Goal: Task Accomplishment & Management: Manage account settings

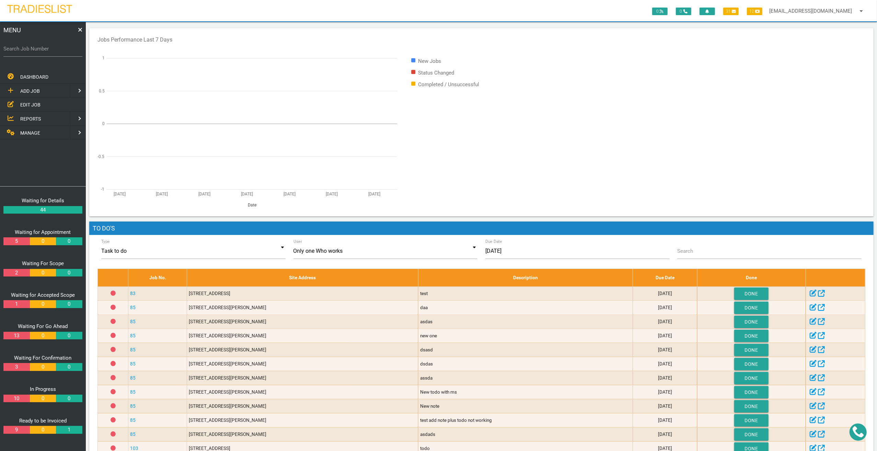
click at [44, 89] on link "ADD JOB" at bounding box center [34, 91] width 71 height 14
click at [39, 50] on label "Search Job Number" at bounding box center [42, 49] width 79 height 8
click at [39, 50] on input "Search Job Number" at bounding box center [42, 49] width 79 height 16
type input "101"
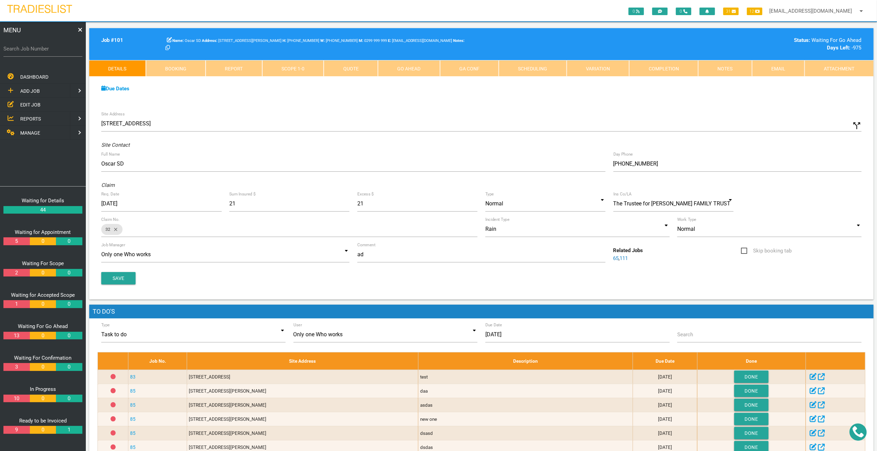
click at [492, 70] on link "Completion" at bounding box center [663, 68] width 69 height 16
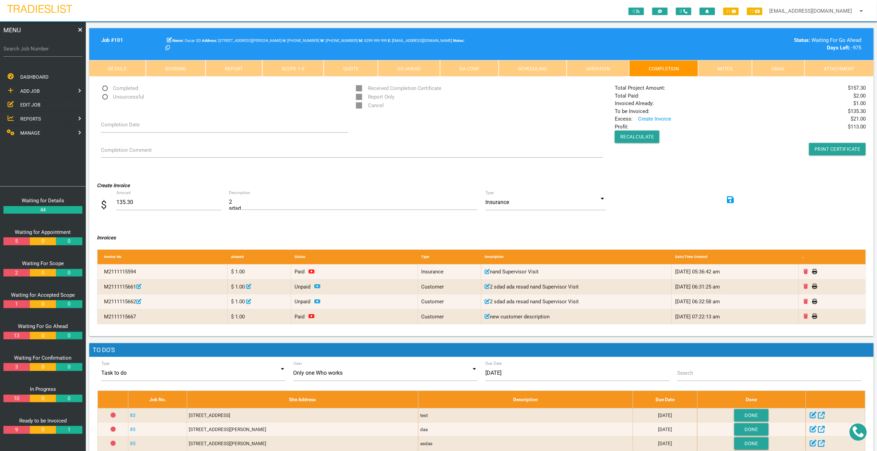
click at [492, 64] on link "Variation" at bounding box center [598, 68] width 63 height 16
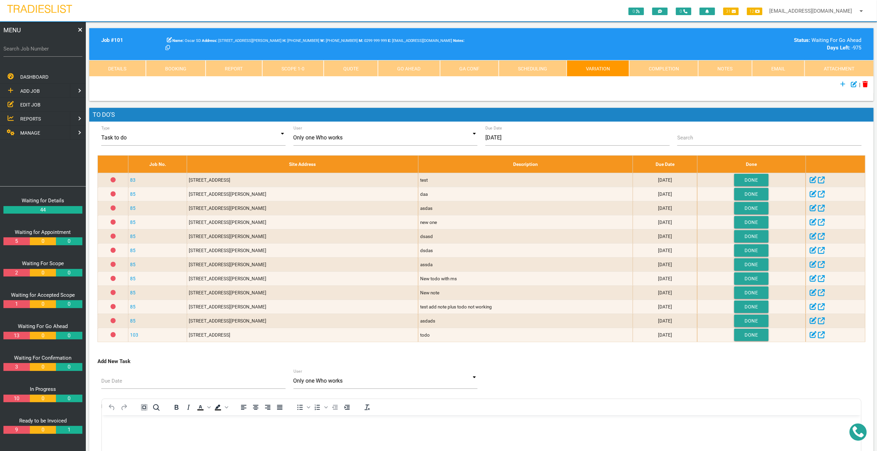
click at [492, 65] on link "Scheduling" at bounding box center [533, 68] width 68 height 16
select select "7"
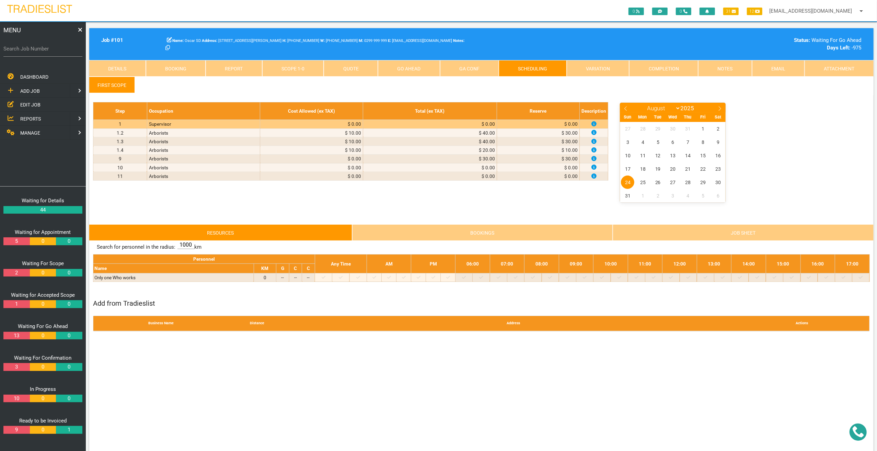
click at [484, 67] on link "GA Conf" at bounding box center [469, 68] width 59 height 16
click at [281, 68] on link "Scope 1 - 0" at bounding box center [293, 68] width 62 height 16
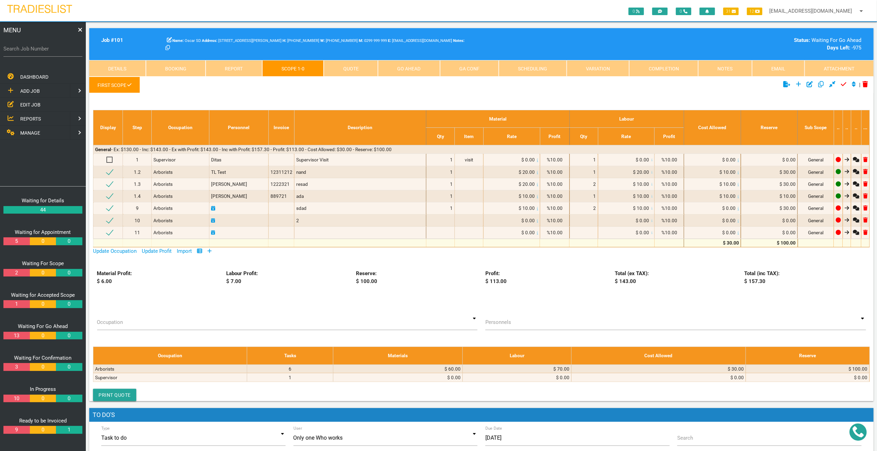
click at [226, 69] on link "Report" at bounding box center [234, 68] width 57 height 16
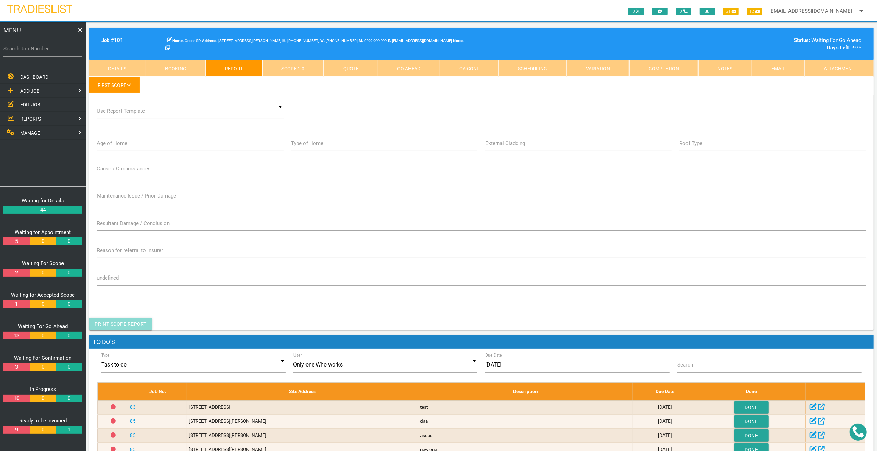
click at [140, 319] on link "Print Scope Report" at bounding box center [120, 324] width 63 height 12
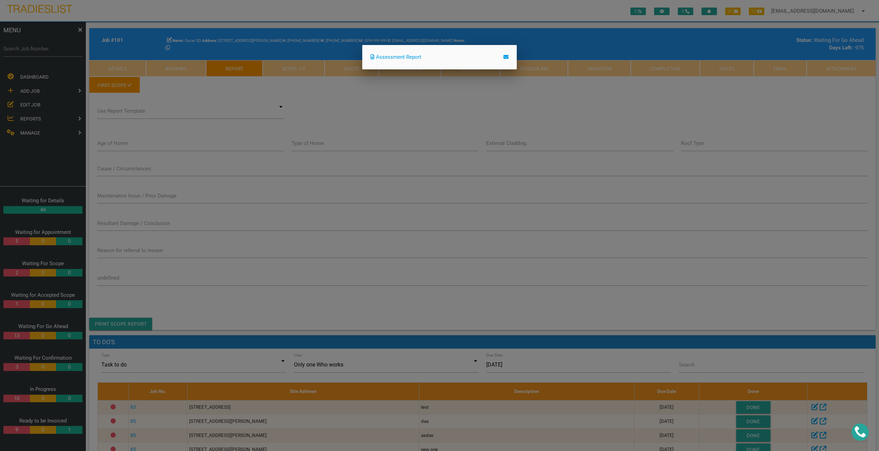
click at [415, 59] on link "Assessment Report" at bounding box center [395, 57] width 51 height 6
click at [492, 112] on div at bounding box center [439, 168] width 879 height 563
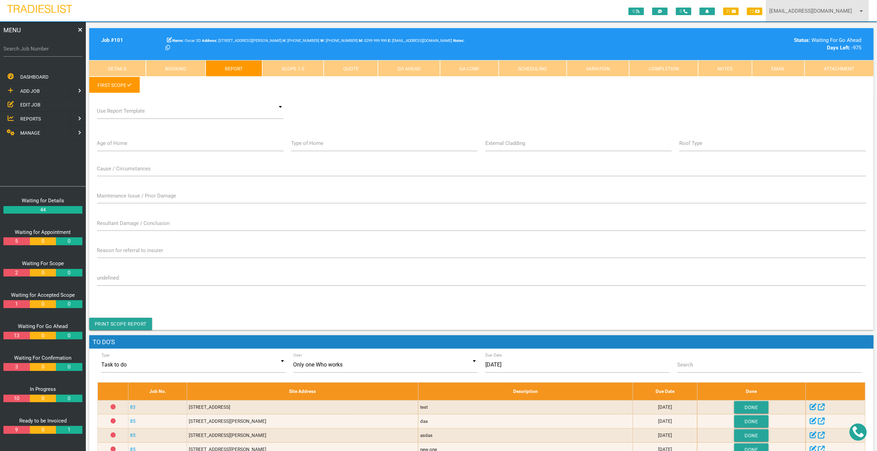
click at [492, 8] on icon "arrow_drop_down" at bounding box center [861, 11] width 8 height 22
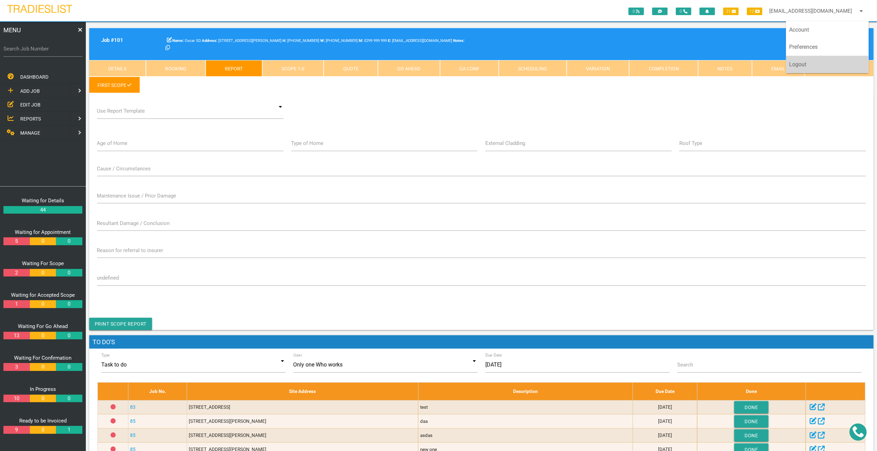
click at [492, 61] on link "Logout" at bounding box center [827, 64] width 83 height 17
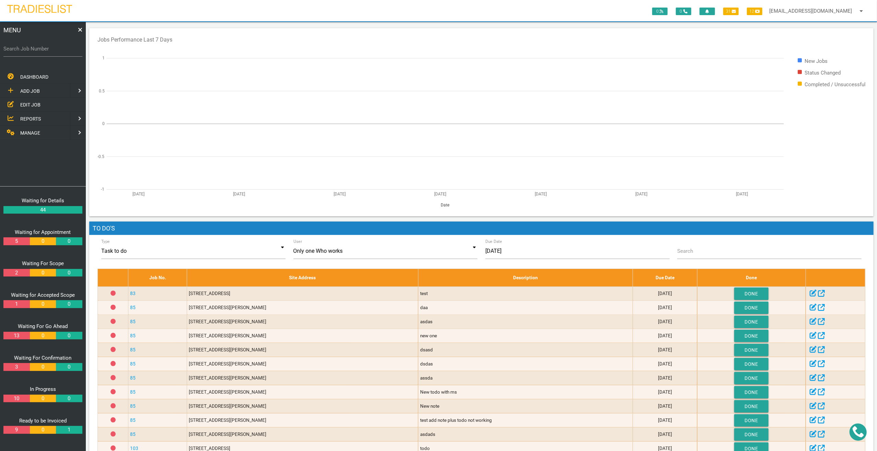
click at [61, 138] on link "MANAGE" at bounding box center [34, 133] width 71 height 14
click at [8, 74] on link at bounding box center [7, 77] width 14 height 14
click at [44, 52] on label "Search Job Number" at bounding box center [42, 49] width 79 height 8
click at [44, 52] on input "Search Job Number" at bounding box center [42, 49] width 79 height 16
type input "100"
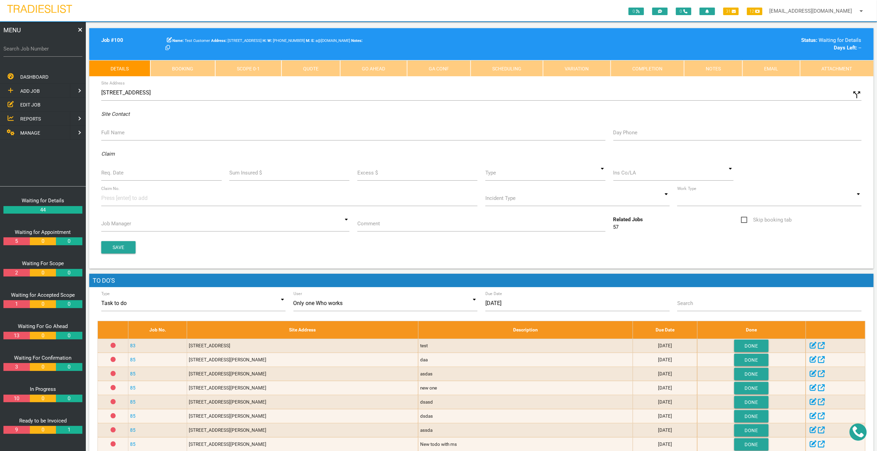
click at [262, 68] on link "Scope 0 - 1" at bounding box center [248, 68] width 66 height 16
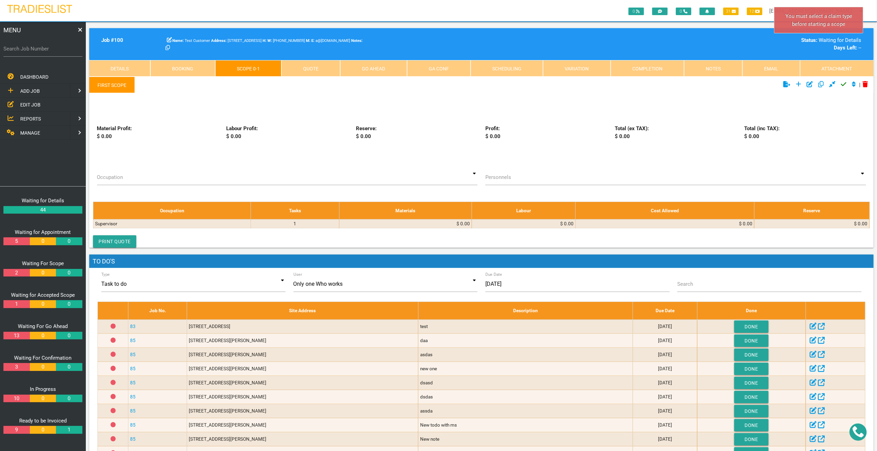
click at [56, 46] on label "Search Job Number" at bounding box center [42, 49] width 79 height 8
click at [56, 46] on input "Search Job Number" at bounding box center [42, 49] width 79 height 16
type input "101"
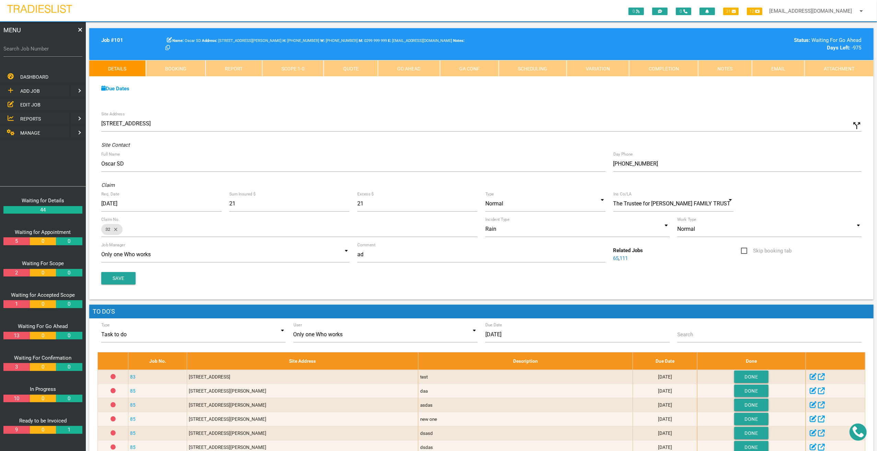
click at [244, 64] on link "Report" at bounding box center [234, 68] width 57 height 16
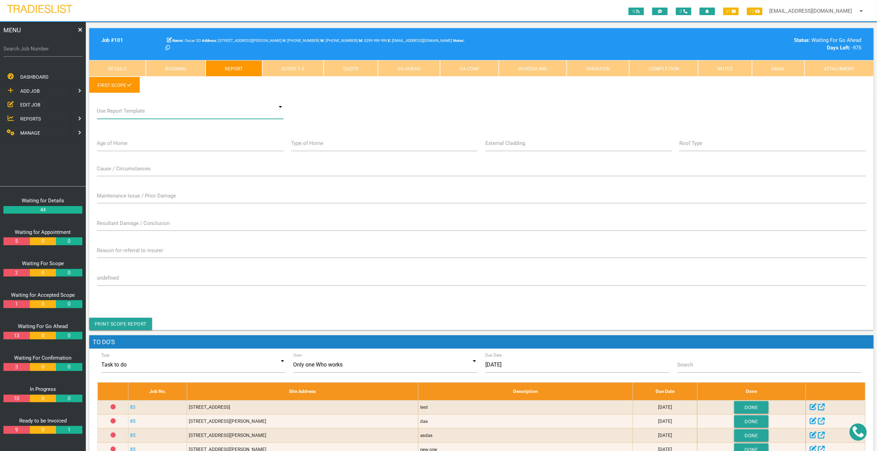
click at [184, 116] on div "asd asd" at bounding box center [190, 111] width 186 height 16
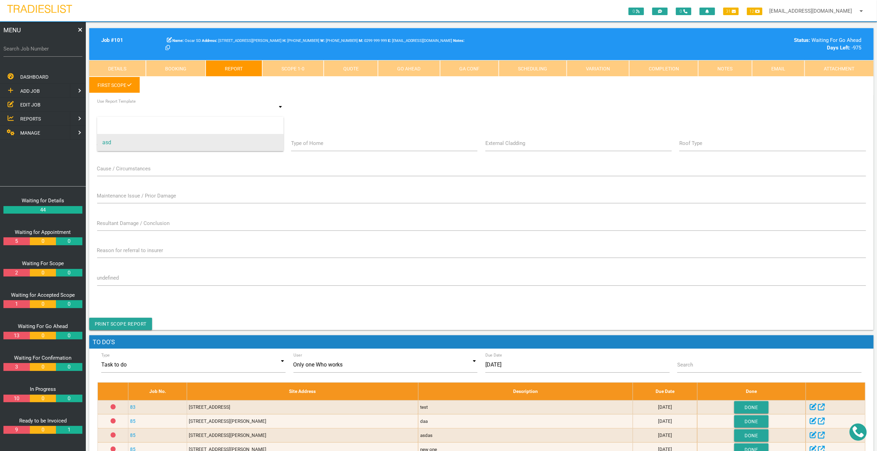
click at [179, 135] on span "asd" at bounding box center [190, 142] width 186 height 17
type input "asd"
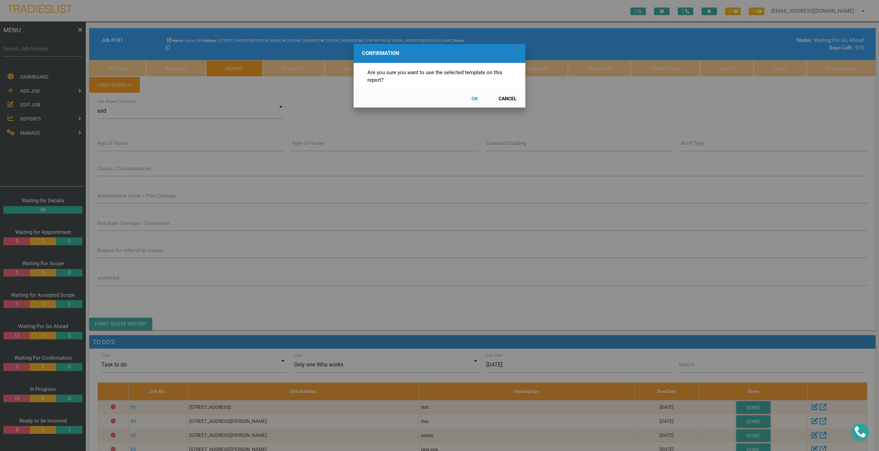
click at [473, 97] on button "OK" at bounding box center [474, 99] width 30 height 12
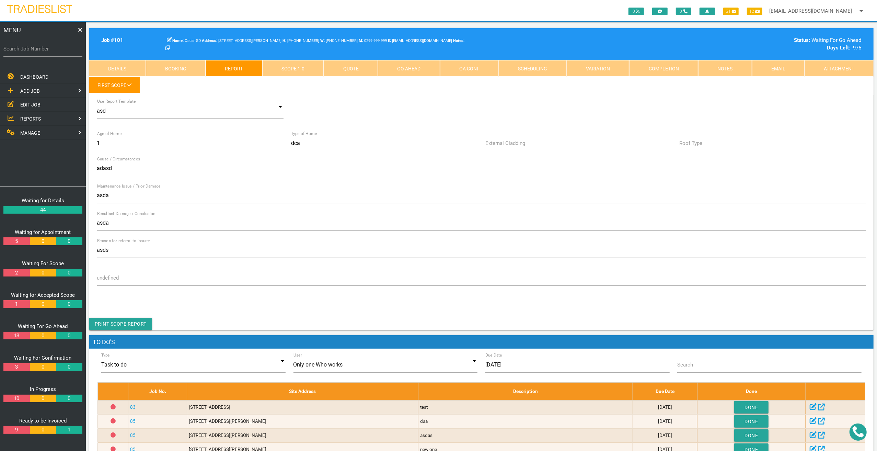
scroll to position [22, 0]
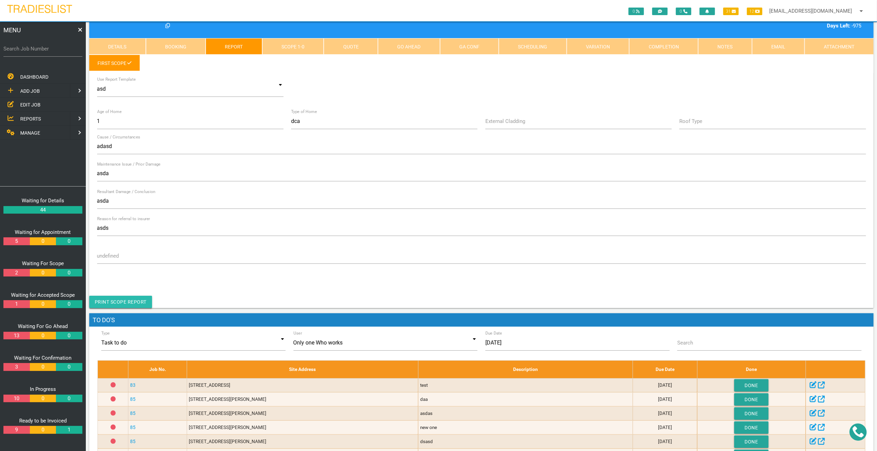
click at [135, 300] on link "Print Scope Report" at bounding box center [120, 302] width 63 height 12
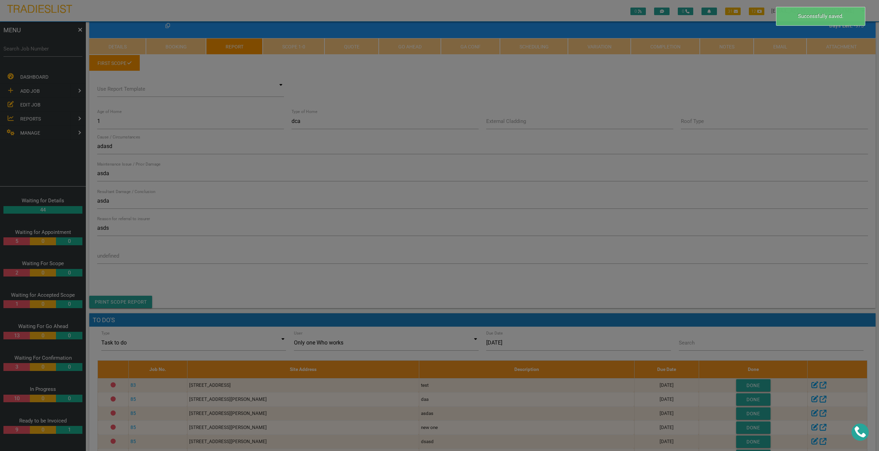
click at [314, 269] on div at bounding box center [439, 168] width 879 height 563
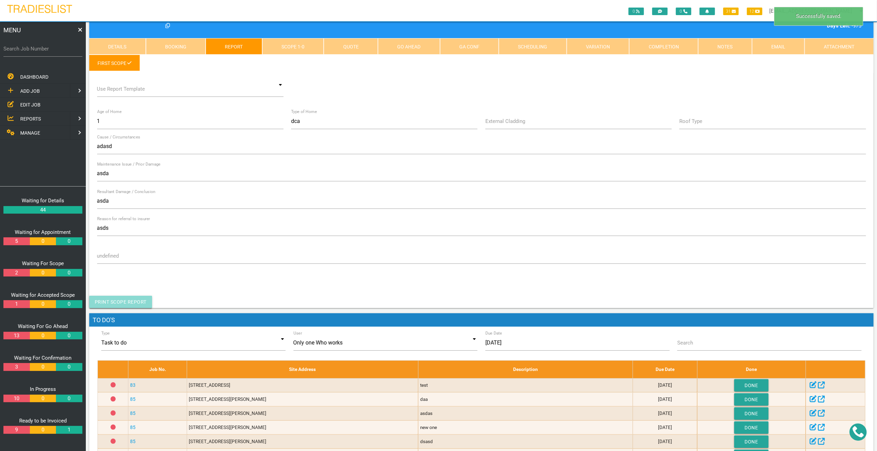
click at [137, 300] on link "Print Scope Report" at bounding box center [120, 302] width 63 height 12
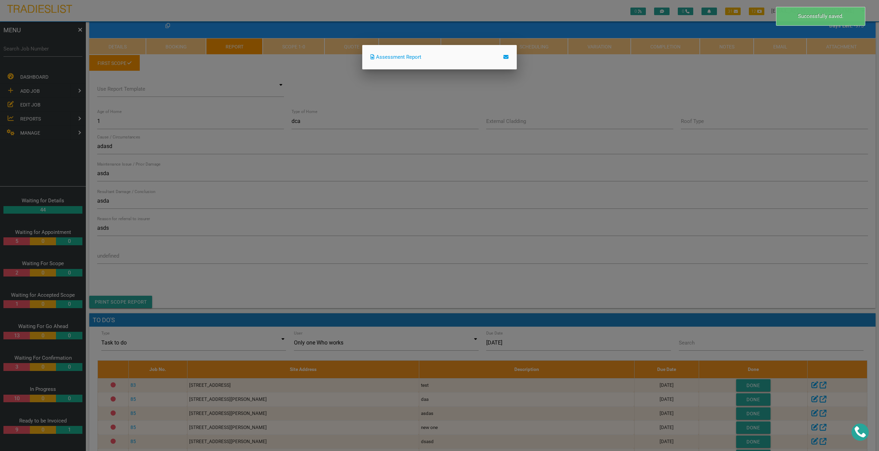
click at [409, 56] on link "Assessment Report" at bounding box center [395, 57] width 51 height 6
click at [228, 73] on div at bounding box center [439, 168] width 879 height 563
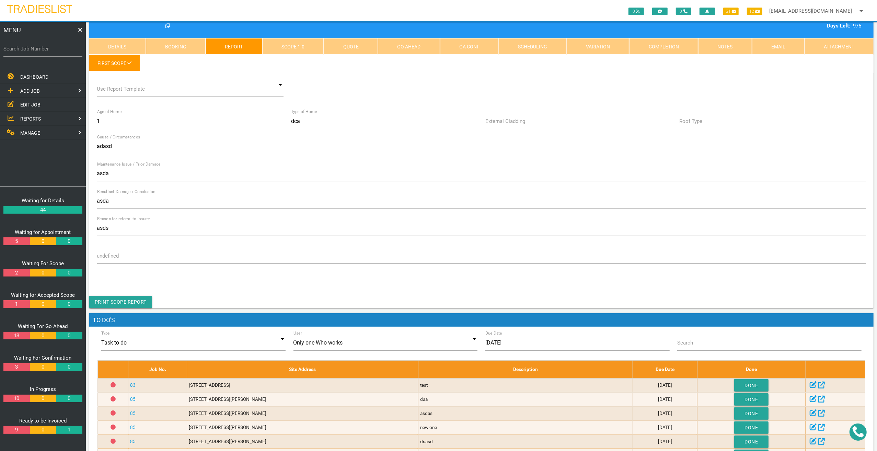
click at [659, 43] on link "Completion" at bounding box center [663, 46] width 69 height 16
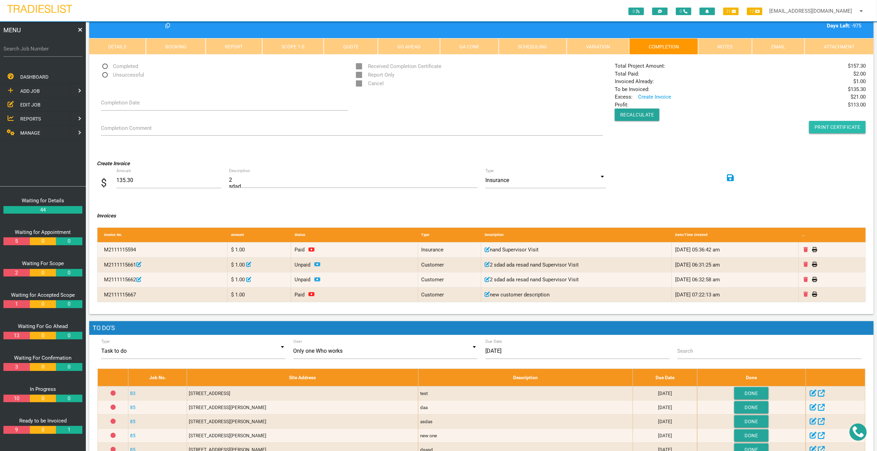
click at [836, 122] on link "Print Certificate" at bounding box center [837, 127] width 57 height 12
click at [104, 66] on span "Completed" at bounding box center [119, 66] width 37 height 9
click at [104, 66] on input "Completed" at bounding box center [103, 64] width 4 height 4
radio input "true"
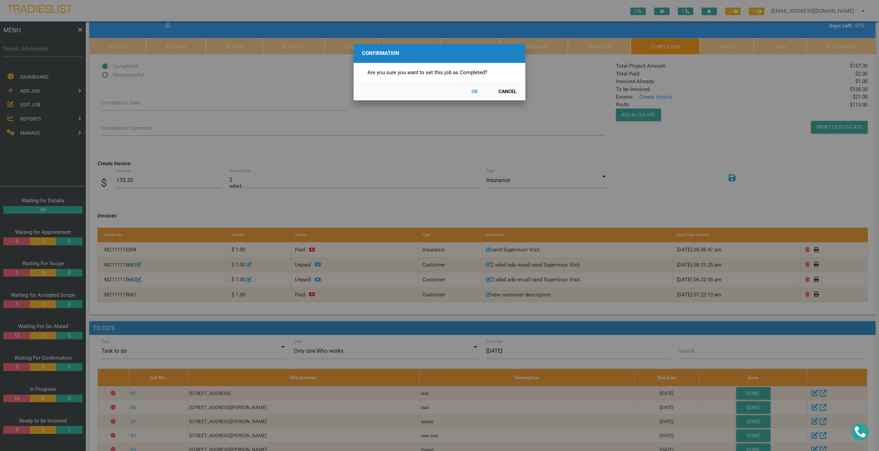
click at [469, 93] on button "OK" at bounding box center [474, 91] width 30 height 12
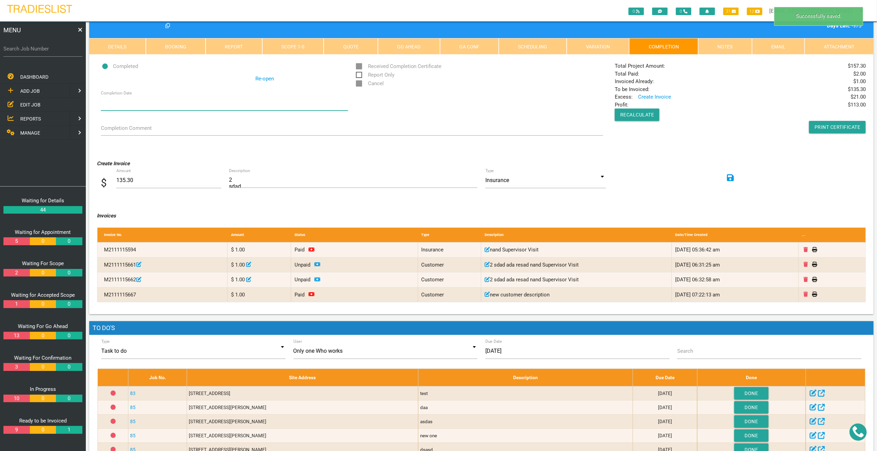
click at [281, 102] on input "Completion Date" at bounding box center [224, 103] width 247 height 16
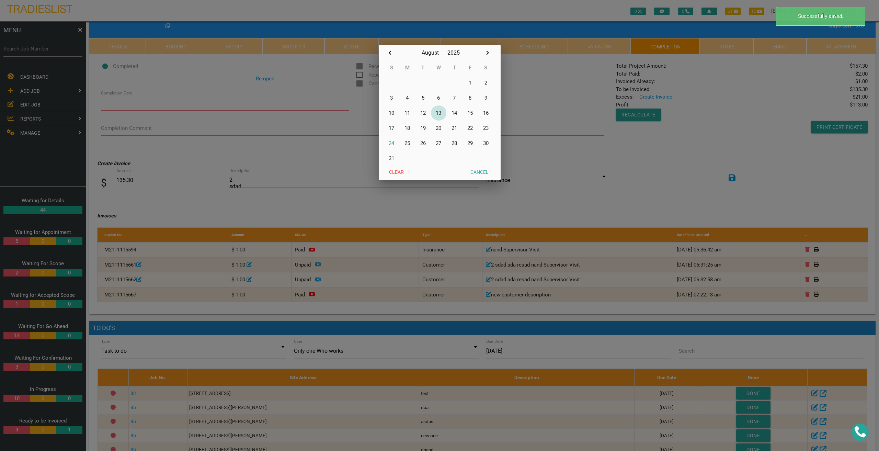
click at [441, 110] on button "13" at bounding box center [439, 112] width 16 height 15
type input "13/08/2025"
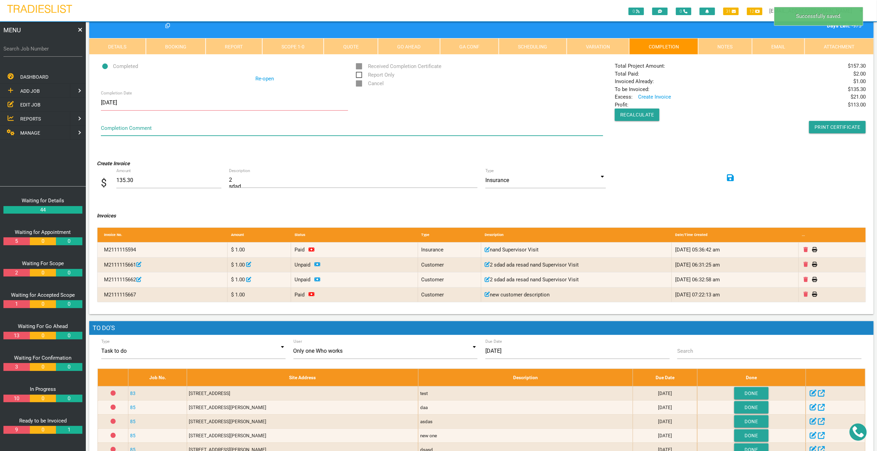
click at [285, 128] on textarea "Completion Comment" at bounding box center [352, 127] width 502 height 15
type textarea "asdas"
click at [608, 152] on div "Completed Re-open Received Completion Certificate Report Only Cancel Completion…" at bounding box center [481, 105] width 784 height 100
click at [820, 124] on link "Print Certificate" at bounding box center [837, 127] width 57 height 12
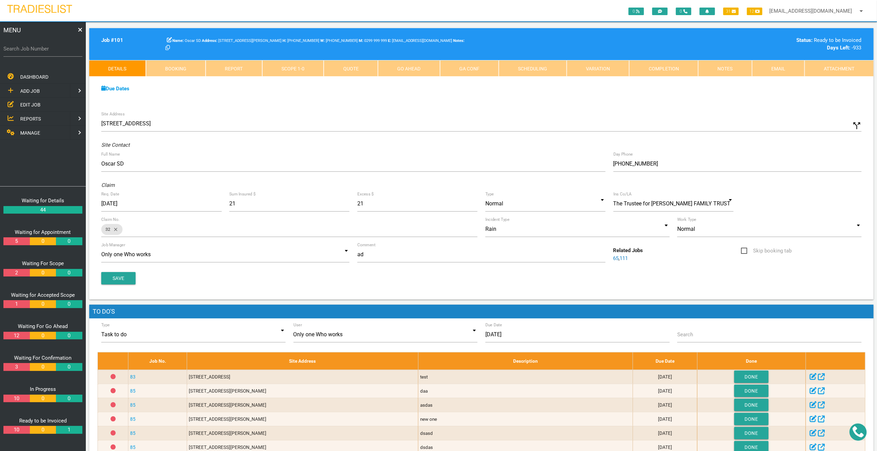
click at [625, 105] on div "Due Dates Waiting for Appointment From 29/10/2022 To 11/11/2022 Waiting For Sco…" at bounding box center [481, 92] width 784 height 31
click at [660, 64] on link "Completion" at bounding box center [663, 68] width 69 height 16
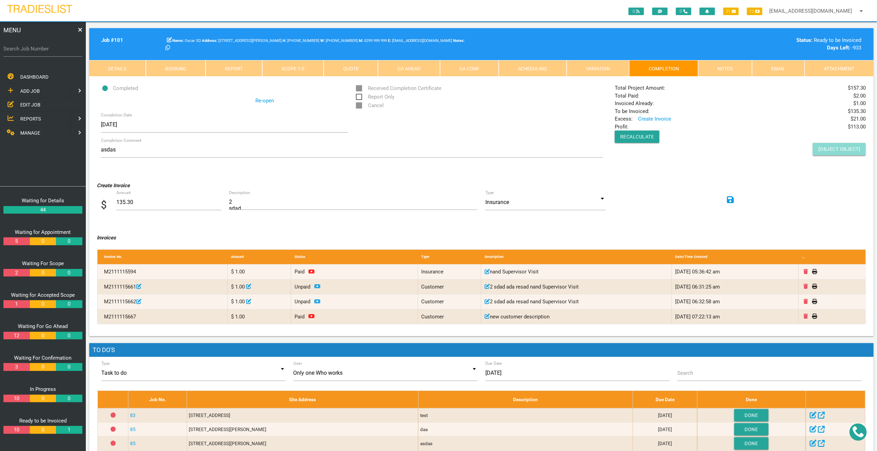
click at [827, 145] on link "[object Object]" at bounding box center [839, 149] width 53 height 12
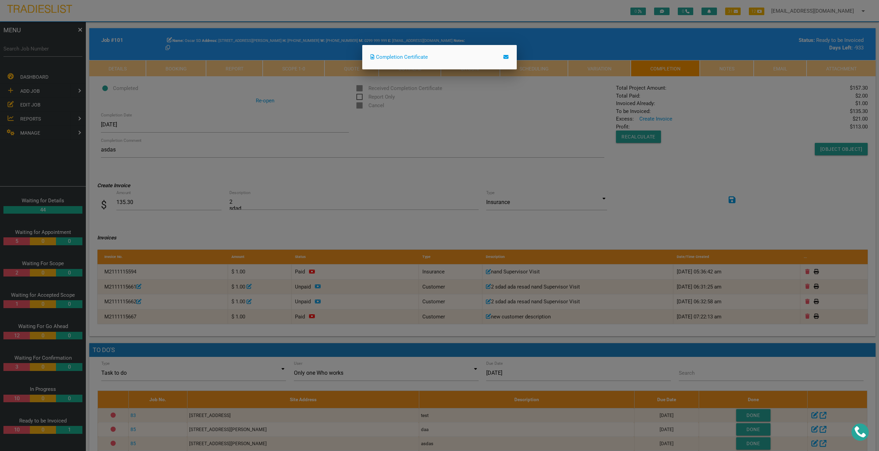
click at [760, 141] on div at bounding box center [439, 168] width 879 height 563
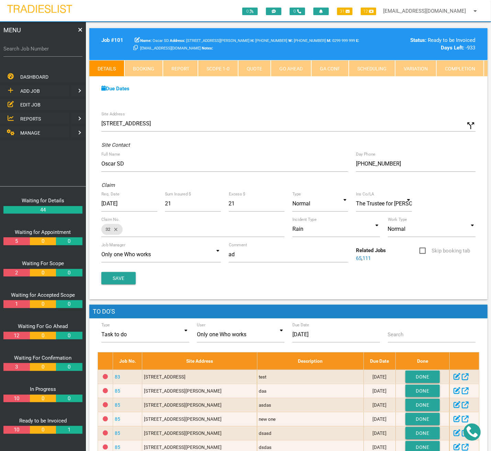
click at [442, 68] on link "Completion" at bounding box center [459, 68] width 47 height 16
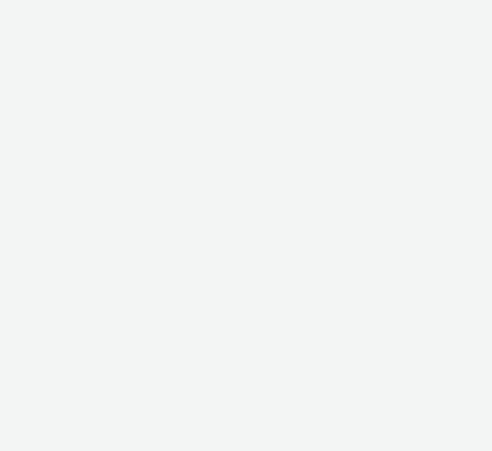
drag, startPoint x: 314, startPoint y: 50, endPoint x: 150, endPoint y: 0, distance: 171.0
click at [311, 0] on html at bounding box center [246, 0] width 492 height 0
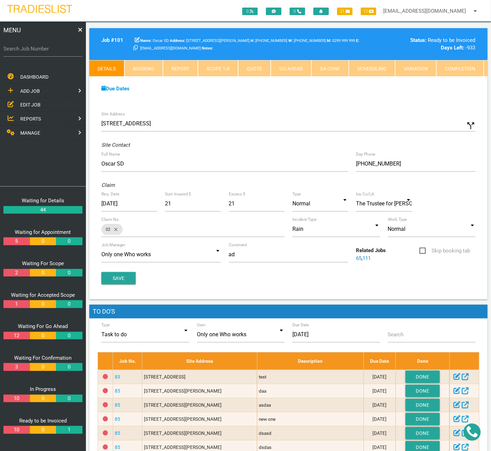
click at [436, 69] on link "Completion" at bounding box center [459, 68] width 47 height 16
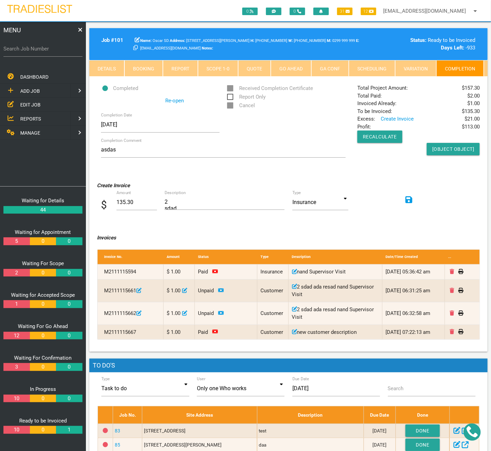
drag, startPoint x: 364, startPoint y: 180, endPoint x: 266, endPoint y: 110, distance: 120.3
click at [364, 181] on div "Create Invoice $ Amount 135.30 2 sdad ada resad nand Supervisor Visit Descripti…" at bounding box center [288, 198] width 390 height 45
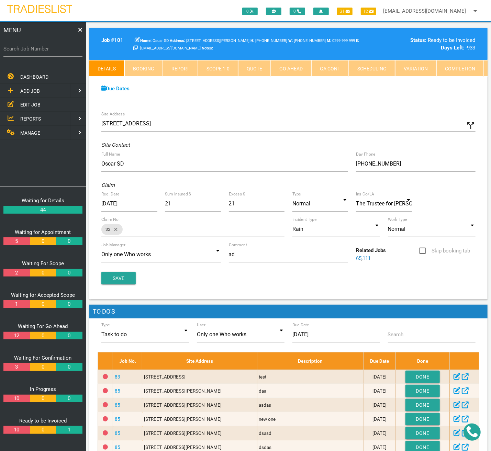
click at [446, 72] on link "Completion" at bounding box center [459, 68] width 47 height 16
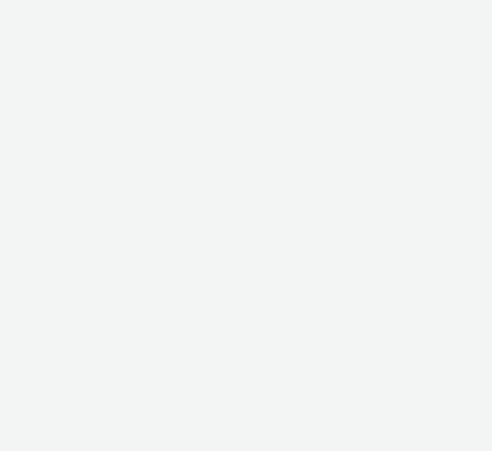
drag, startPoint x: 390, startPoint y: 142, endPoint x: 296, endPoint y: 86, distance: 109.0
click at [390, 0] on html at bounding box center [246, 0] width 492 height 0
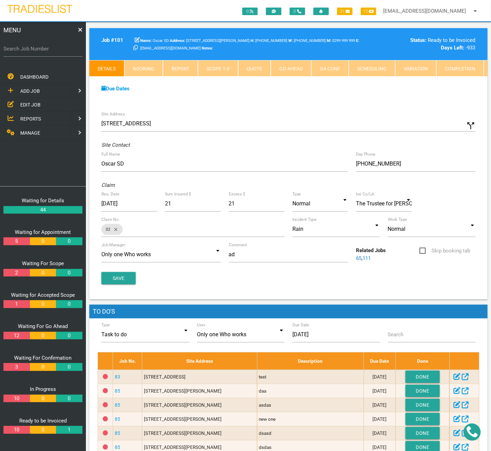
click at [450, 68] on link "Completion" at bounding box center [459, 68] width 47 height 16
click at [437, 68] on link "Completion" at bounding box center [459, 68] width 47 height 16
click at [452, 70] on link "Completion" at bounding box center [459, 68] width 47 height 16
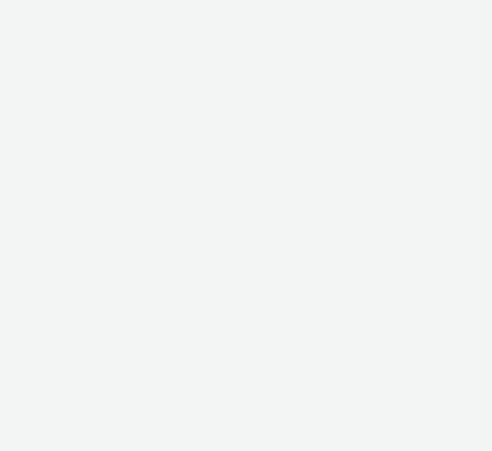
click at [249, 0] on html at bounding box center [246, 0] width 492 height 0
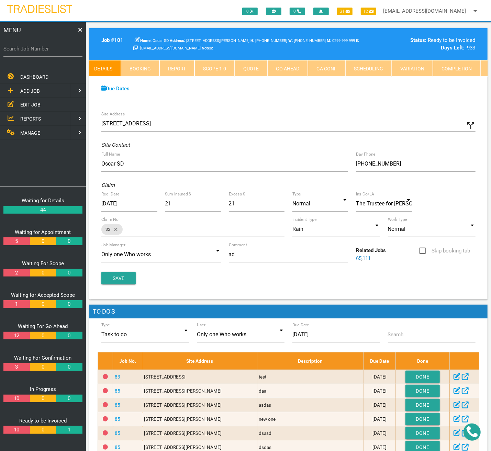
scroll to position [0, 8]
click at [431, 72] on link "Completion" at bounding box center [451, 68] width 47 height 16
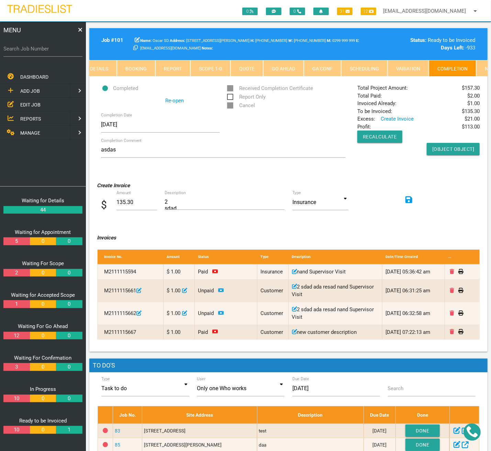
click at [403, 170] on div "Completed Re-open Received Completion Certificate Report Only Cancel Completion…" at bounding box center [288, 126] width 390 height 85
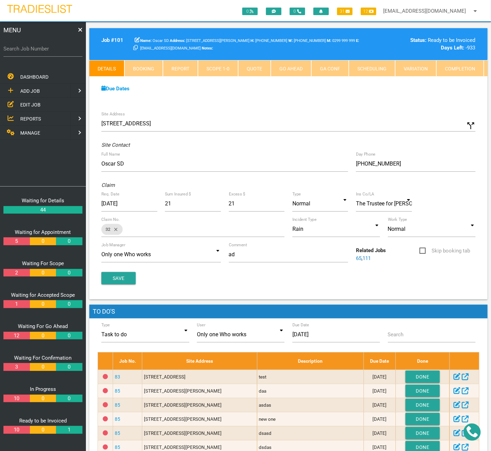
click at [457, 73] on link "Completion" at bounding box center [459, 68] width 47 height 16
click at [450, 69] on link "Completion" at bounding box center [459, 68] width 47 height 16
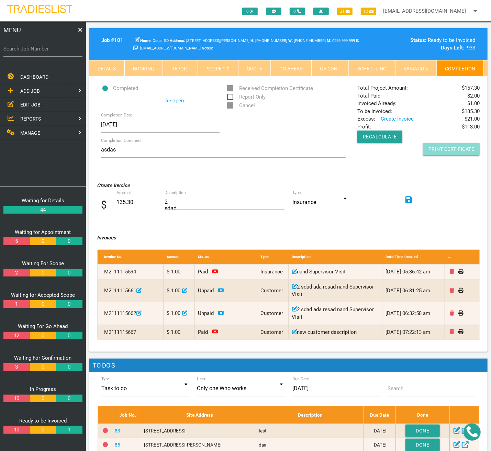
click at [451, 153] on link "Print Certificate" at bounding box center [451, 149] width 57 height 12
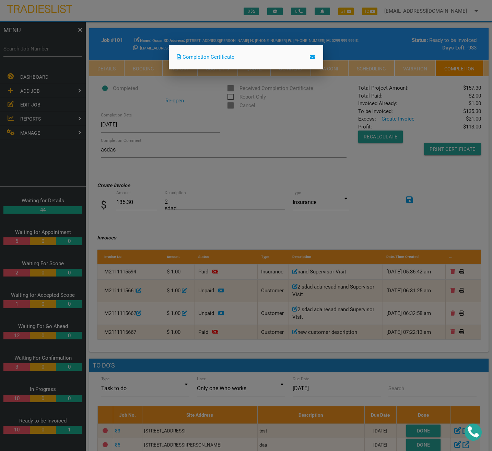
click at [222, 57] on link "Completion Certificate" at bounding box center [205, 57] width 57 height 6
click at [288, 151] on div at bounding box center [246, 168] width 492 height 563
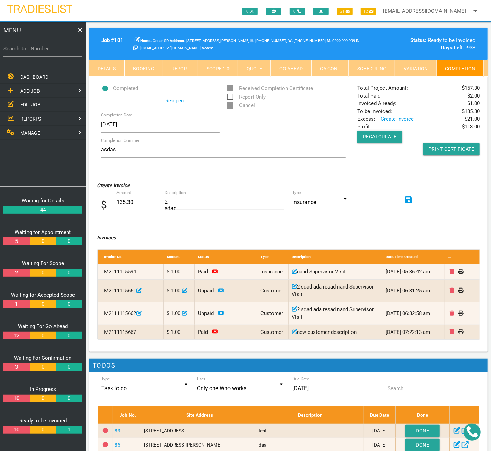
click at [290, 66] on link "Go Ahead" at bounding box center [291, 68] width 41 height 16
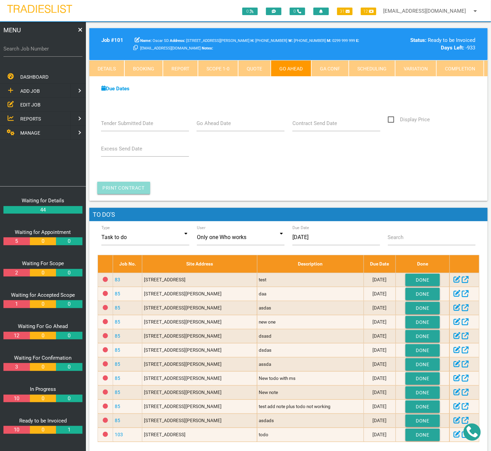
click at [133, 191] on link "Print Contract" at bounding box center [123, 188] width 53 height 12
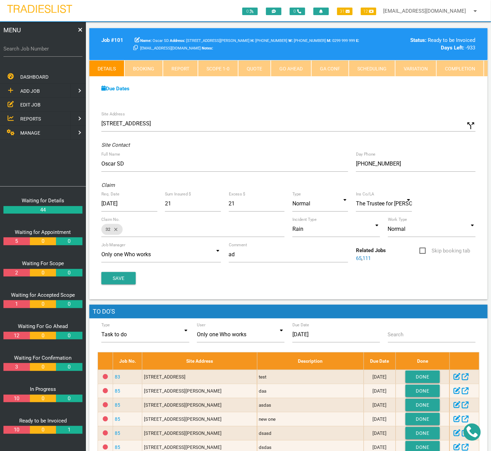
click at [278, 69] on link "Go Ahead" at bounding box center [291, 68] width 41 height 16
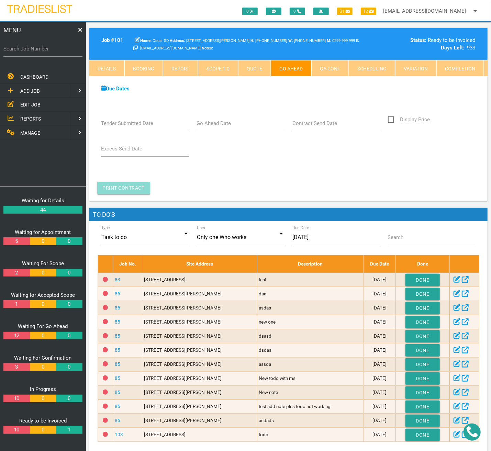
click at [125, 185] on link "Print Contract" at bounding box center [123, 188] width 53 height 12
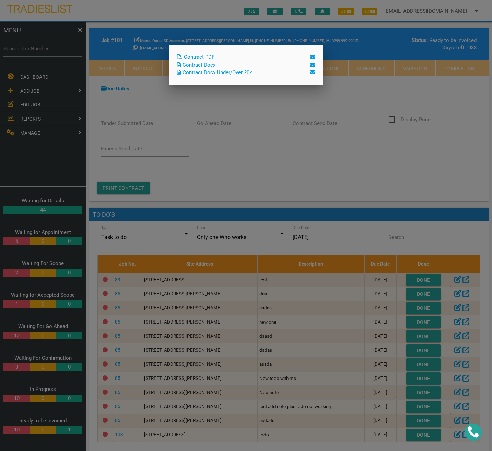
click at [205, 65] on link "Contract Docx" at bounding box center [196, 65] width 38 height 6
click at [200, 56] on link "Contract PDF" at bounding box center [195, 57] width 37 height 6
click at [227, 71] on link "Contract Docx Under/Over 20k" at bounding box center [214, 72] width 75 height 6
click at [412, 127] on div at bounding box center [246, 168] width 492 height 563
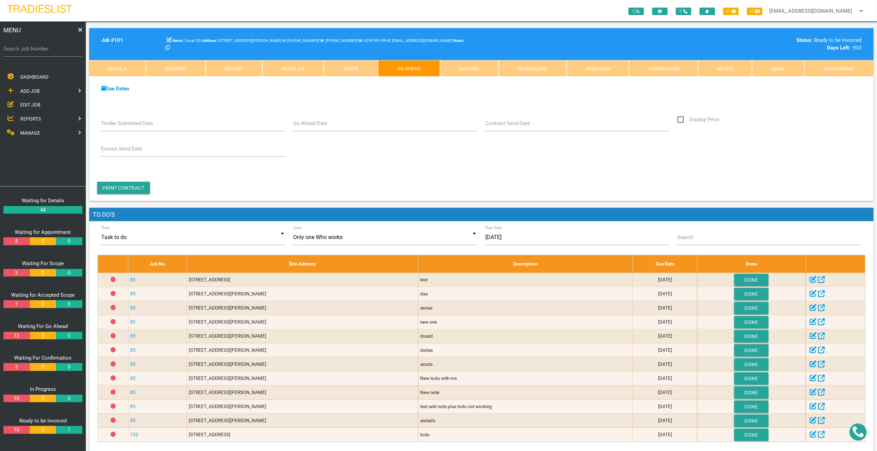
click at [472, 72] on link "GA Conf" at bounding box center [469, 68] width 59 height 16
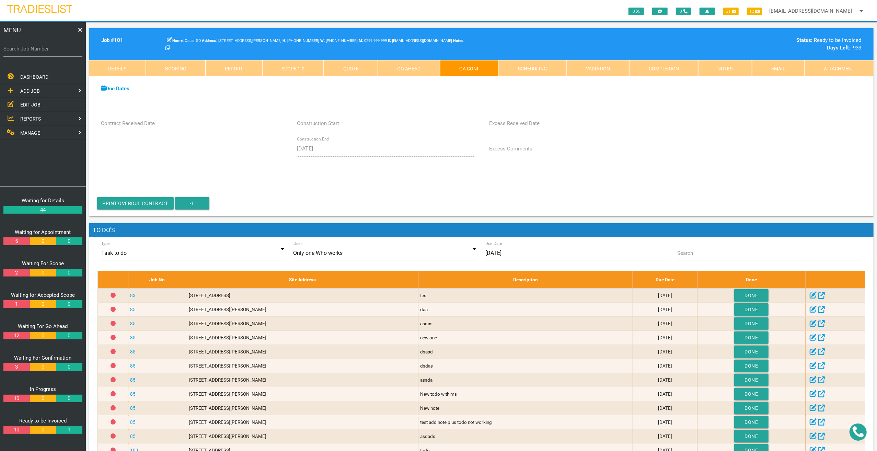
click at [492, 67] on link "Completion" at bounding box center [663, 68] width 69 height 16
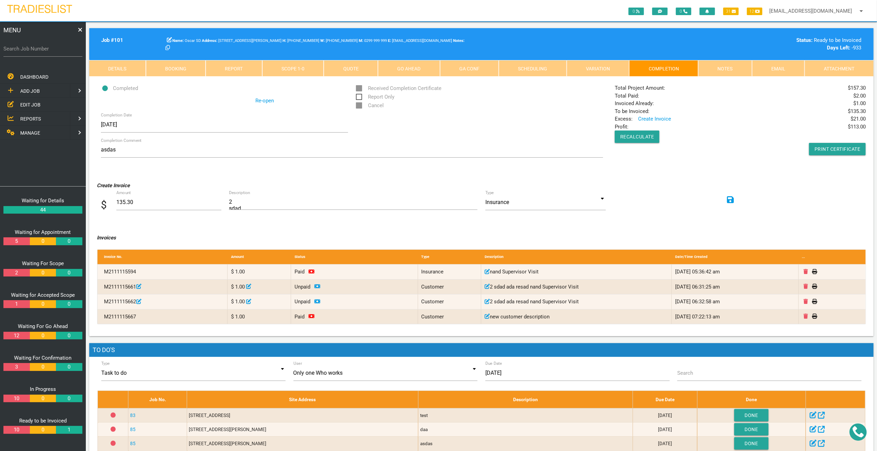
click at [427, 72] on link "Go Ahead" at bounding box center [409, 68] width 62 height 16
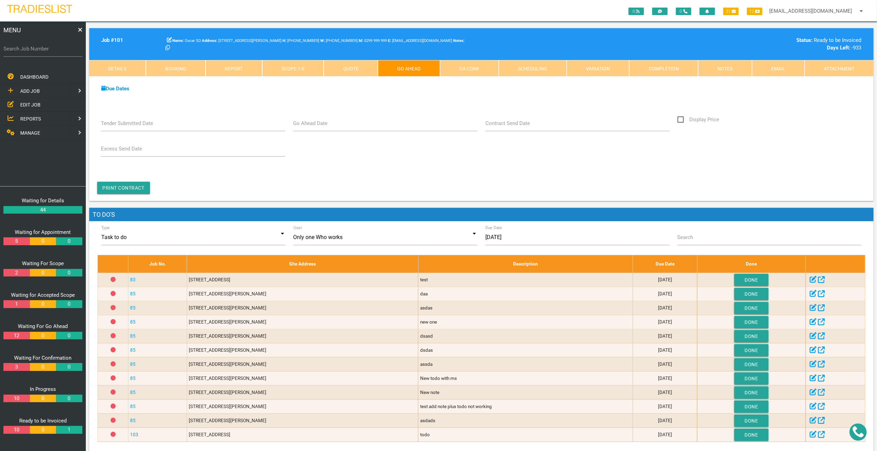
click at [458, 67] on link "GA Conf" at bounding box center [469, 68] width 59 height 16
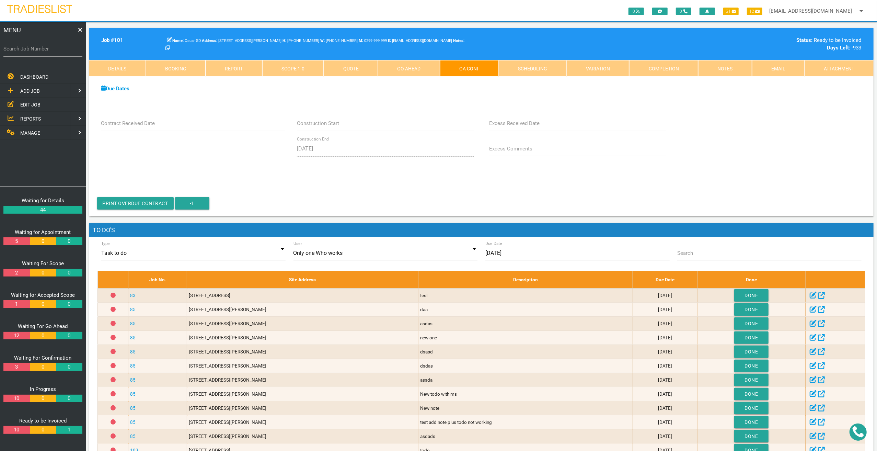
click at [303, 172] on div "Construction Start Clear Cancel Ok Construction End Clear Cancel Ok 20/01/2023" at bounding box center [385, 144] width 192 height 58
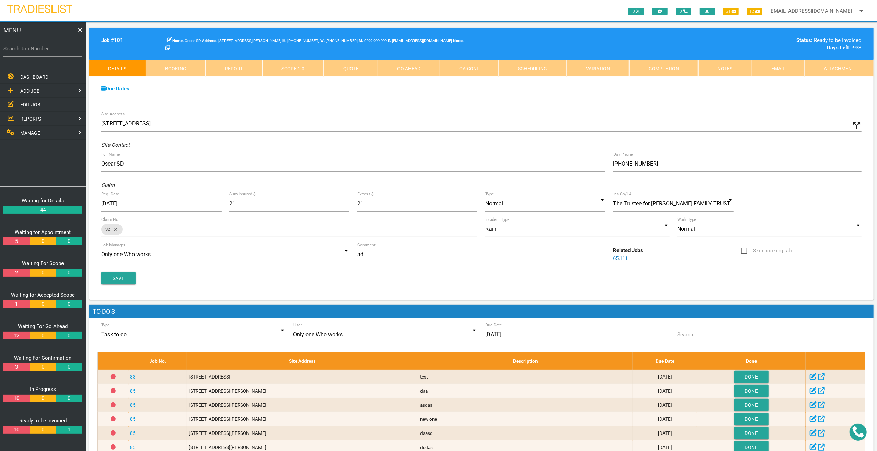
click at [465, 73] on link "GA Conf" at bounding box center [469, 68] width 59 height 16
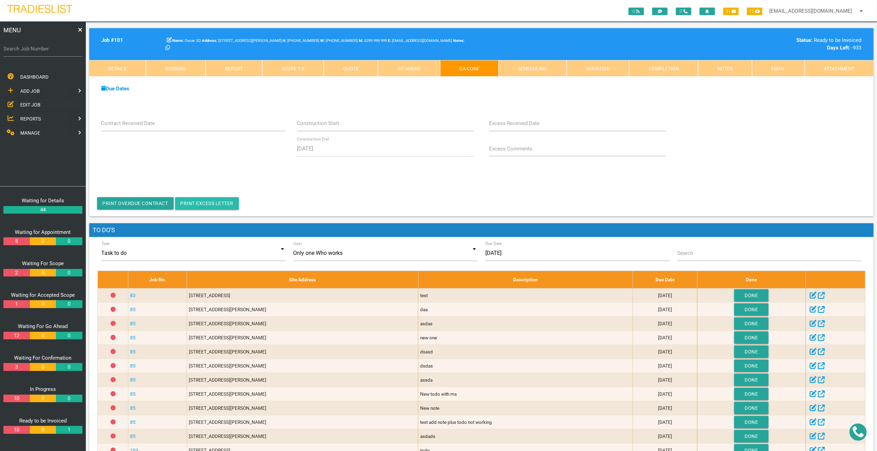
click at [226, 203] on link "Print Excess Letter" at bounding box center [207, 203] width 64 height 12
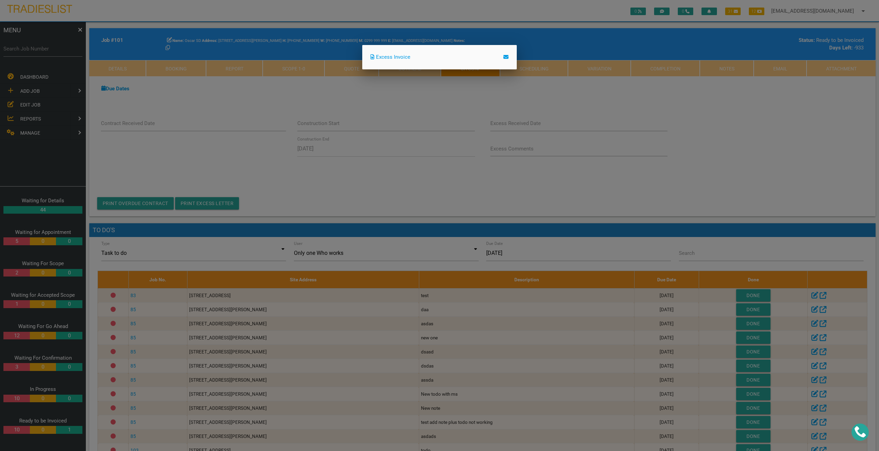
click at [399, 56] on link "Excess Invoice" at bounding box center [390, 57] width 40 height 6
click at [521, 182] on div at bounding box center [439, 168] width 879 height 563
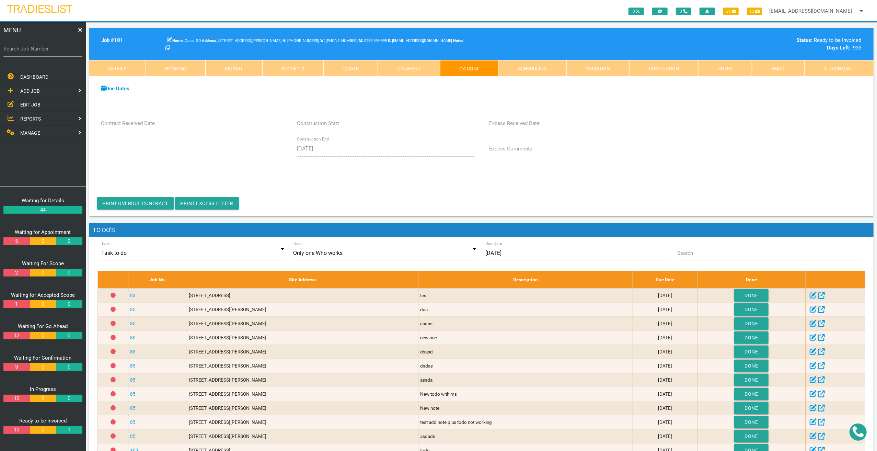
click at [38, 130] on span "MANAGE" at bounding box center [30, 132] width 20 height 5
click at [41, 118] on span "TEMPLATES" at bounding box center [33, 118] width 26 height 5
click at [10, 79] on link at bounding box center [7, 77] width 14 height 14
click at [8, 77] on link at bounding box center [7, 77] width 14 height 14
click at [41, 116] on link "REPORTS" at bounding box center [34, 119] width 71 height 14
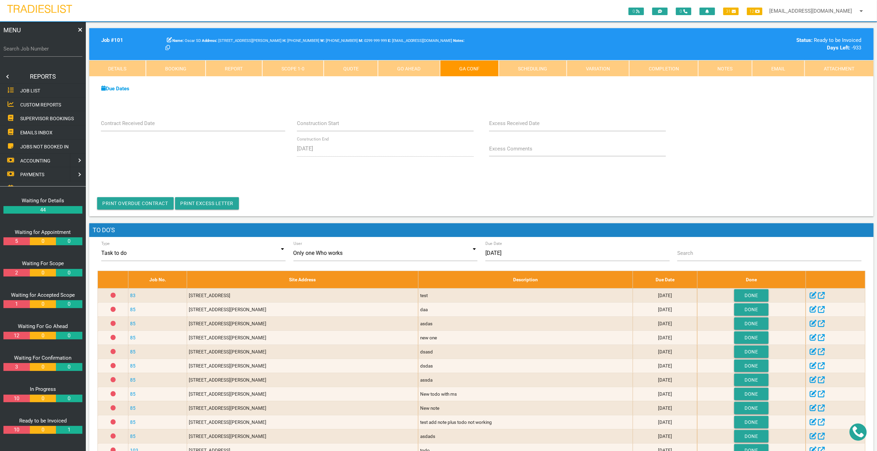
click at [65, 90] on link "JOB LIST" at bounding box center [43, 90] width 89 height 14
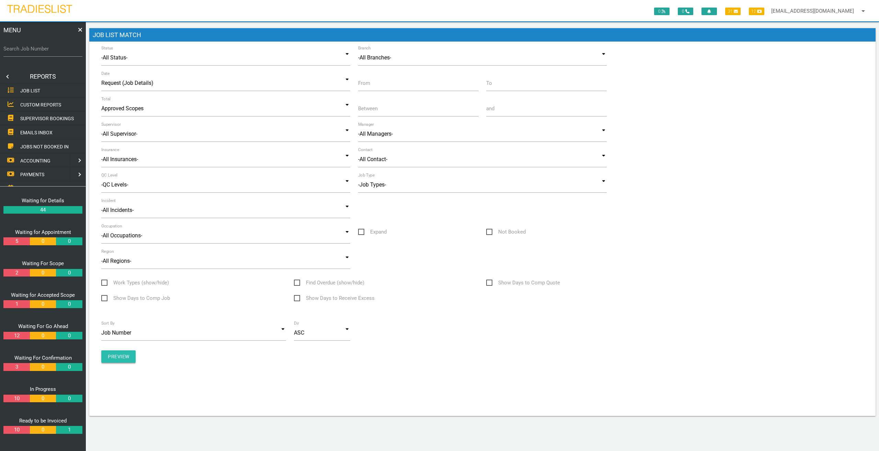
click at [128, 356] on input "Preview" at bounding box center [118, 356] width 34 height 12
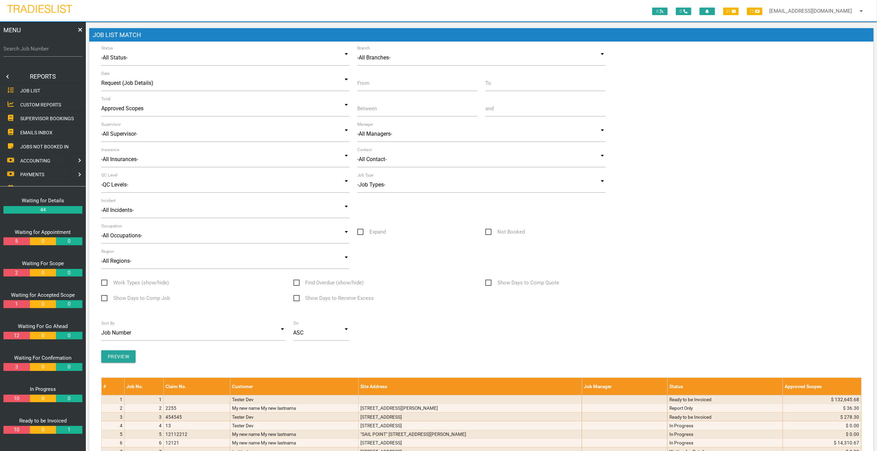
click at [733, 261] on div "Region -All Regions- -All Regions- My region Another regio -All Regions- My reg…" at bounding box center [482, 262] width 768 height 19
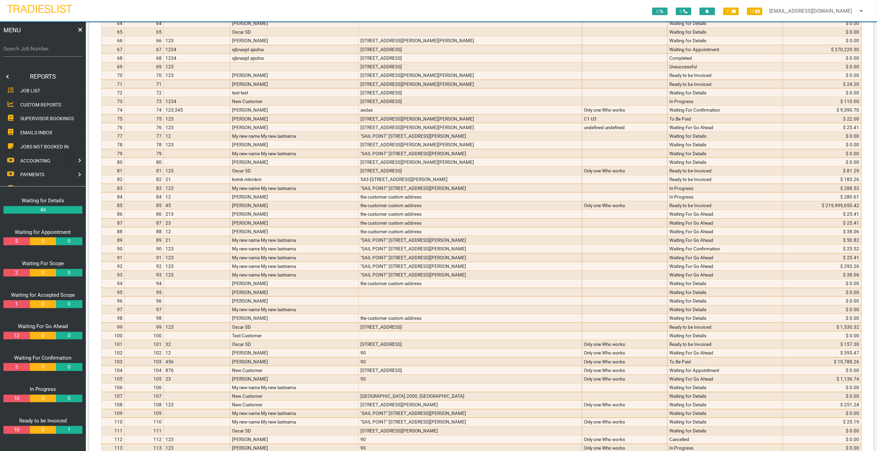
scroll to position [977, 0]
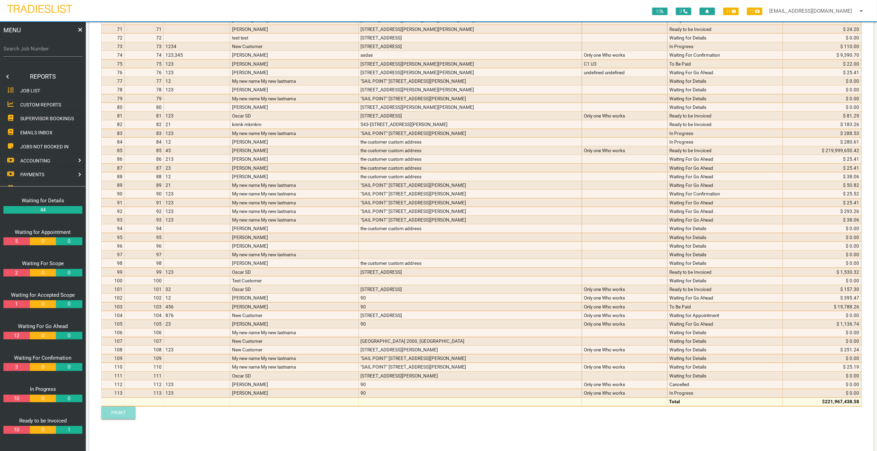
click at [117, 406] on link "Print" at bounding box center [118, 412] width 34 height 12
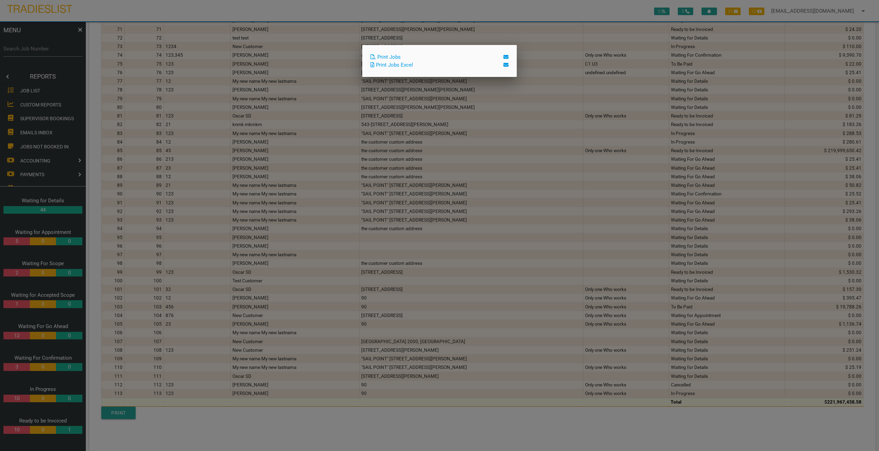
click at [392, 57] on link "Print Jobs" at bounding box center [385, 57] width 30 height 6
click at [388, 65] on link "Print Jobs Excel" at bounding box center [391, 65] width 43 height 6
click at [151, 100] on div at bounding box center [439, 168] width 879 height 563
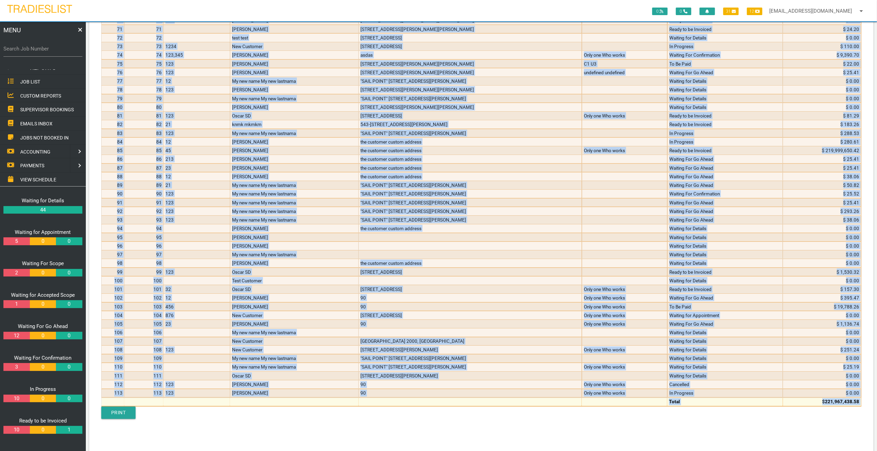
scroll to position [0, 0]
click at [10, 77] on link at bounding box center [7, 77] width 14 height 14
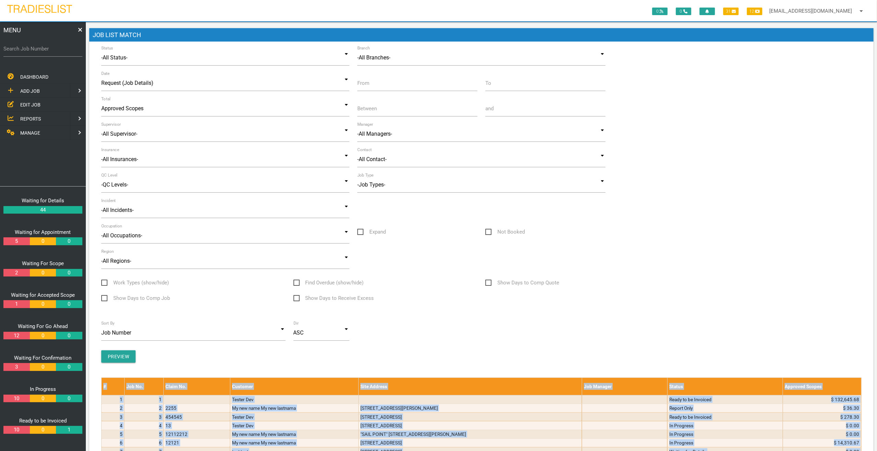
click at [44, 128] on link "MANAGE" at bounding box center [34, 133] width 71 height 14
click at [6, 76] on link at bounding box center [7, 77] width 14 height 14
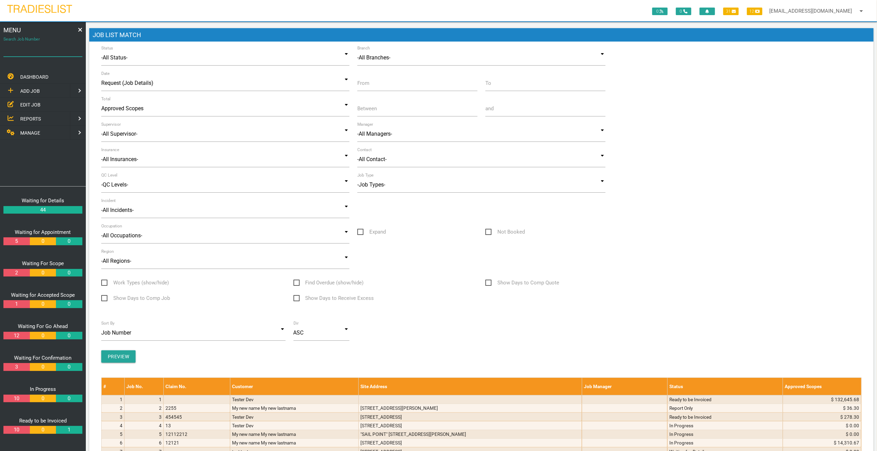
click at [34, 43] on div "Search Job Number" at bounding box center [42, 50] width 79 height 19
type input "101"
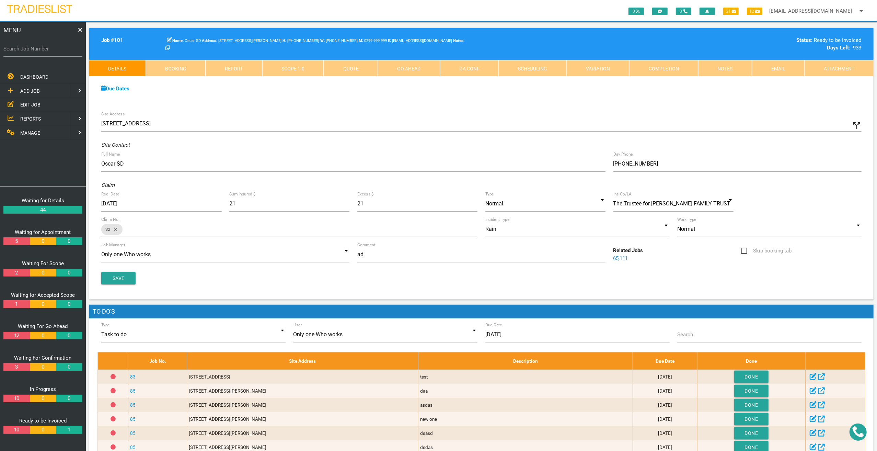
click at [712, 65] on link "Notes" at bounding box center [725, 68] width 54 height 16
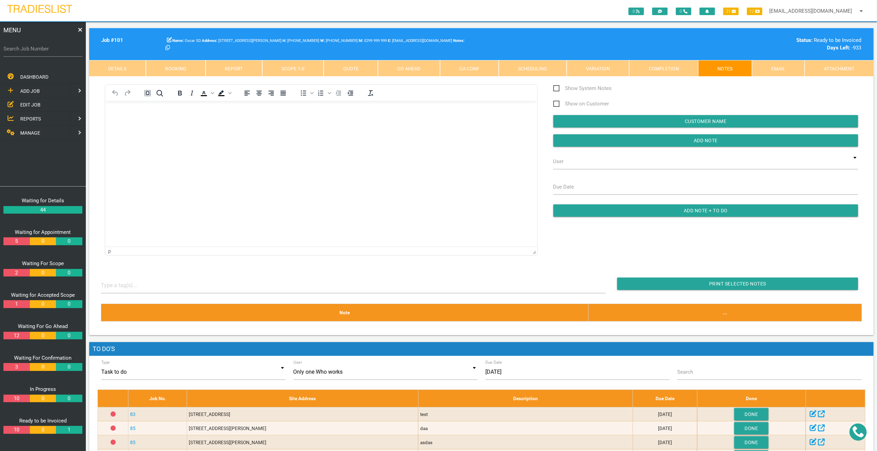
click at [380, 132] on html at bounding box center [321, 116] width 432 height 31
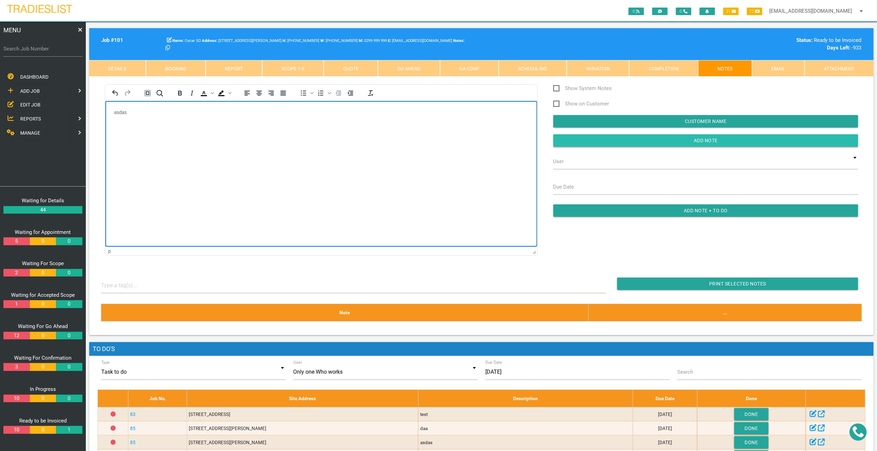
click at [690, 142] on input "Add Note" at bounding box center [705, 140] width 305 height 12
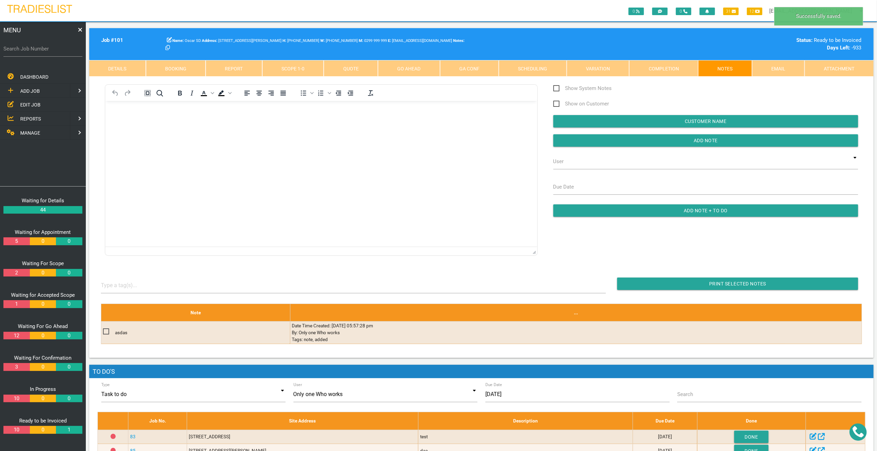
click at [339, 132] on html at bounding box center [321, 116] width 432 height 31
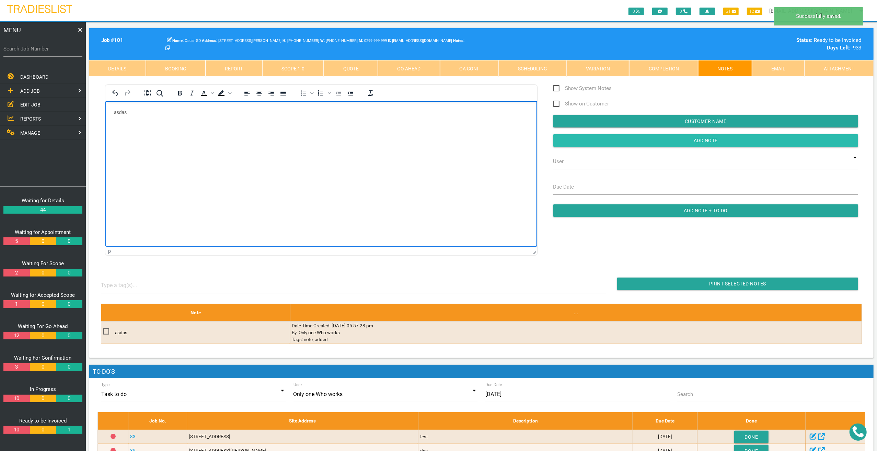
click at [661, 141] on input "Add Note" at bounding box center [705, 140] width 305 height 12
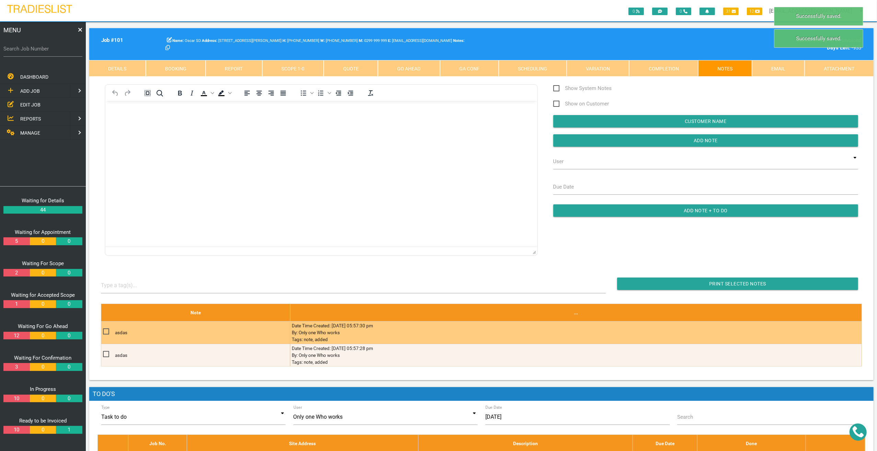
click at [102, 334] on td "asdas" at bounding box center [195, 332] width 189 height 23
click at [108, 332] on span at bounding box center [109, 331] width 12 height 9
click at [107, 332] on input "checkbox" at bounding box center [105, 329] width 4 height 4
checkbox input "true"
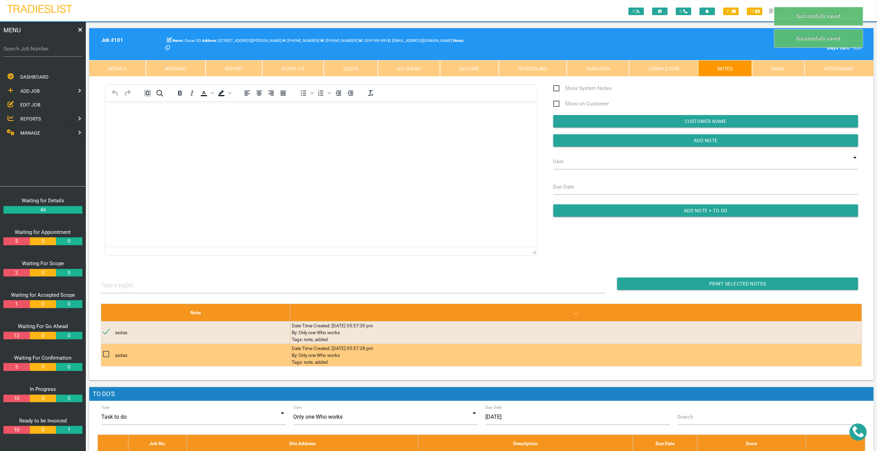
click at [106, 351] on span at bounding box center [109, 354] width 12 height 9
click at [106, 351] on input "checkbox" at bounding box center [105, 352] width 4 height 4
checkbox input "true"
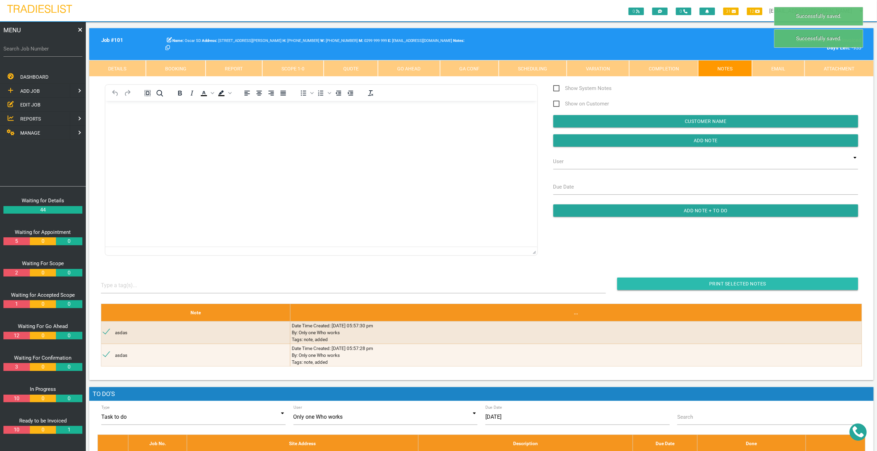
click at [697, 284] on input "Print Selected Notes" at bounding box center [737, 283] width 241 height 12
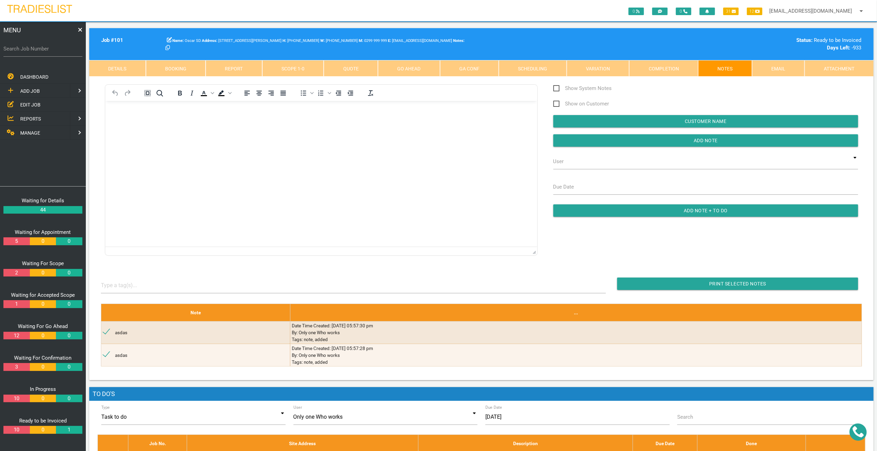
click at [348, 65] on link "Quote" at bounding box center [351, 68] width 54 height 16
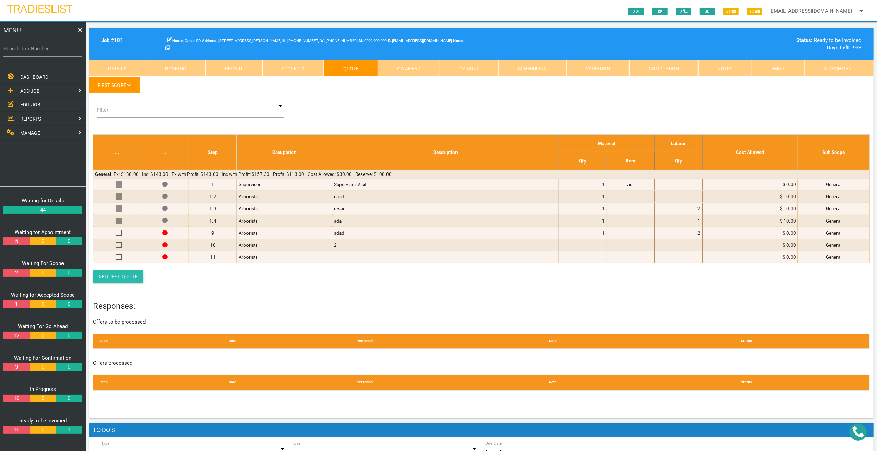
click at [131, 278] on link "Request Quote" at bounding box center [118, 276] width 50 height 12
click at [388, 107] on div "Filter Red Orange Green Red Orange Green" at bounding box center [481, 111] width 777 height 19
click at [274, 66] on link "Scope 1 - 0" at bounding box center [293, 68] width 62 height 16
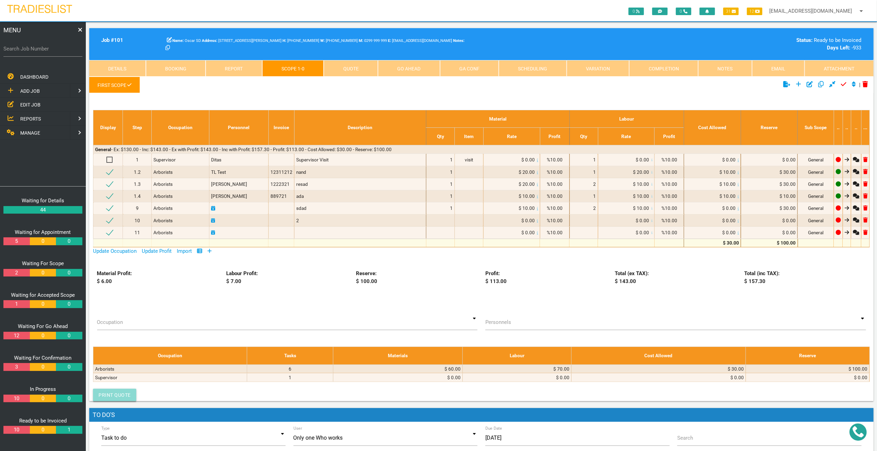
click at [127, 392] on link "Print Quote" at bounding box center [114, 395] width 43 height 12
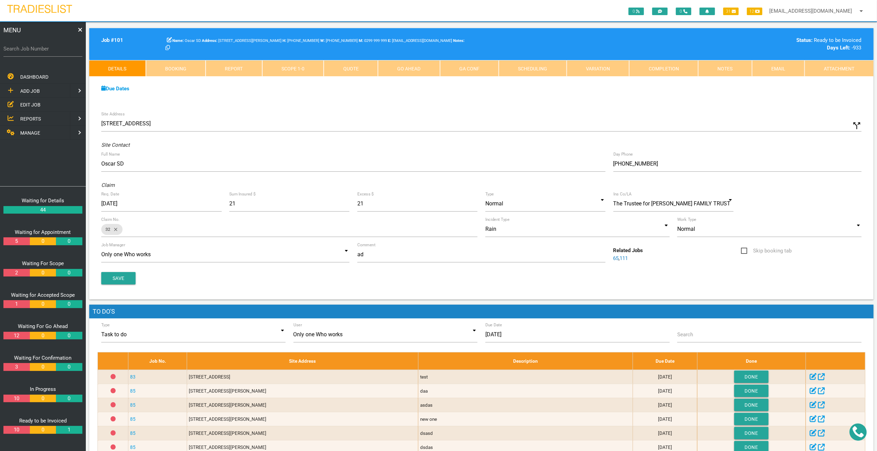
click at [286, 68] on link "Scope 1 - 0" at bounding box center [293, 68] width 62 height 16
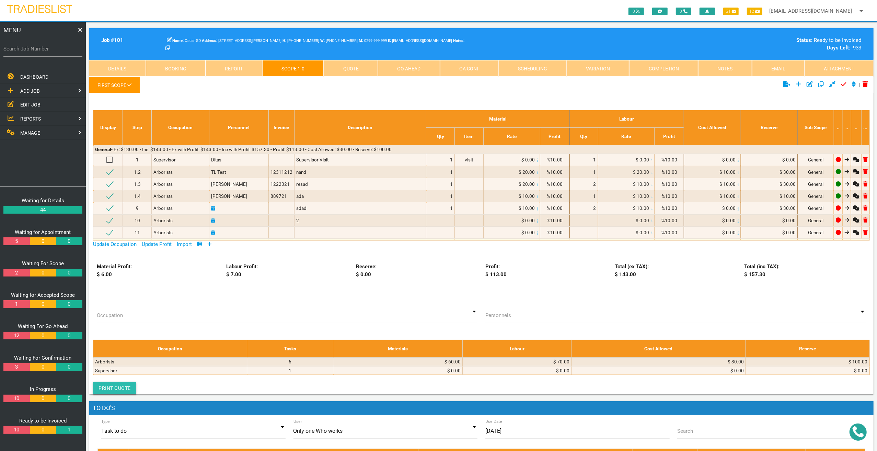
click at [116, 382] on link "Print Quote" at bounding box center [114, 388] width 43 height 12
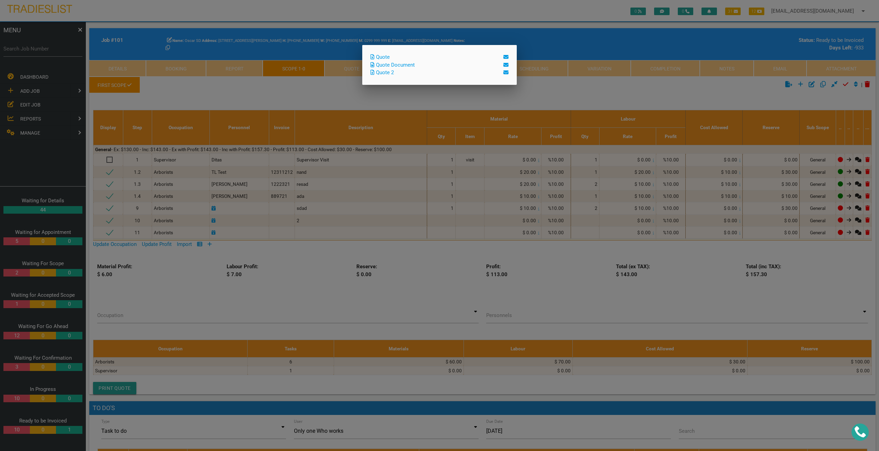
click at [390, 54] on link "Quote" at bounding box center [379, 57] width 19 height 6
click at [401, 66] on link "Quote Document" at bounding box center [392, 65] width 44 height 6
click at [387, 72] on link "Quote 2" at bounding box center [381, 72] width 23 height 6
click at [136, 64] on div at bounding box center [439, 168] width 879 height 563
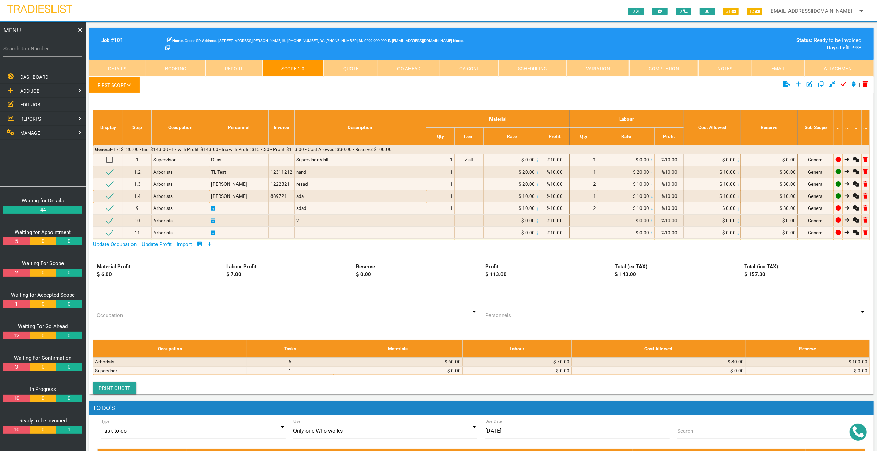
click at [46, 118] on link "REPORTS" at bounding box center [34, 119] width 71 height 14
click at [63, 114] on link "SUPERVISOR BOOKINGS" at bounding box center [43, 118] width 89 height 14
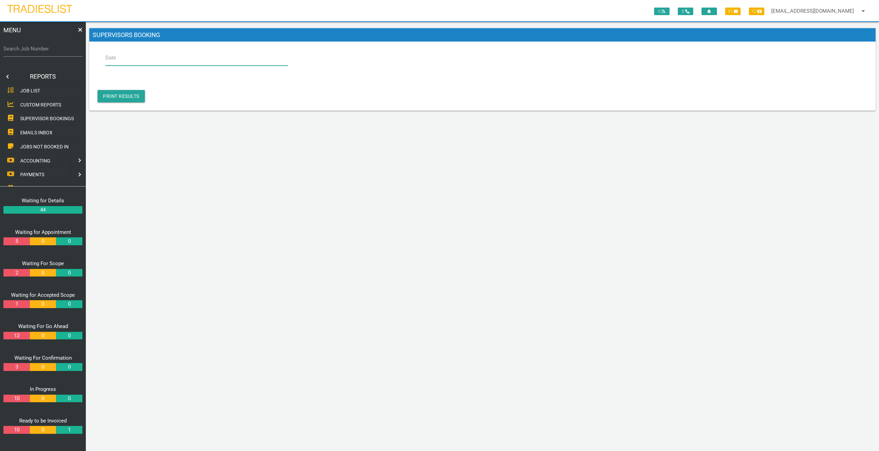
click at [136, 59] on input "Date" at bounding box center [196, 58] width 183 height 16
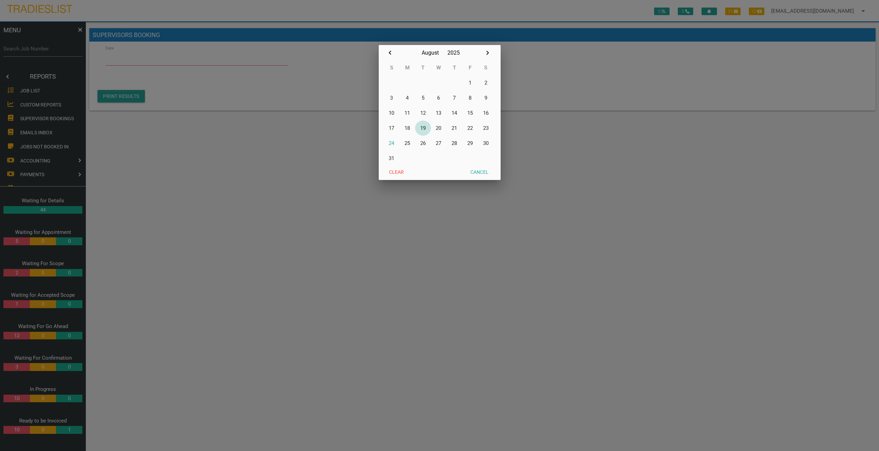
click at [421, 124] on button "19" at bounding box center [423, 128] width 16 height 15
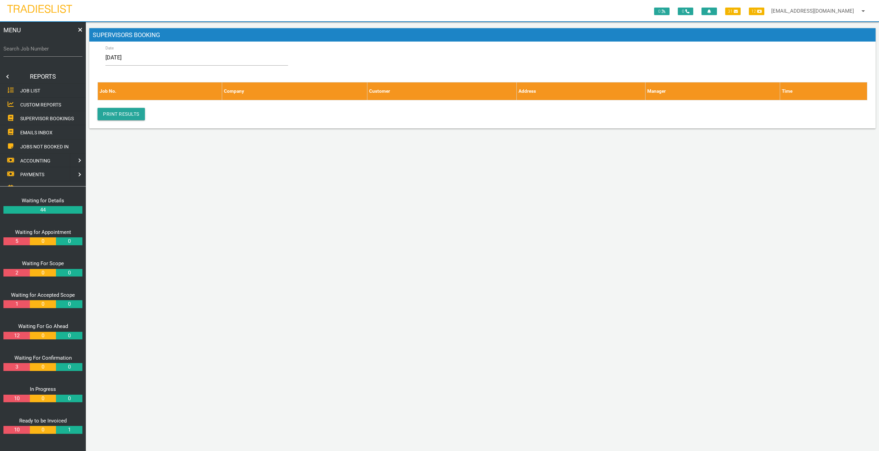
click at [130, 91] on th "Job No." at bounding box center [160, 91] width 124 height 18
click at [139, 61] on input "[DATE]" at bounding box center [196, 58] width 183 height 16
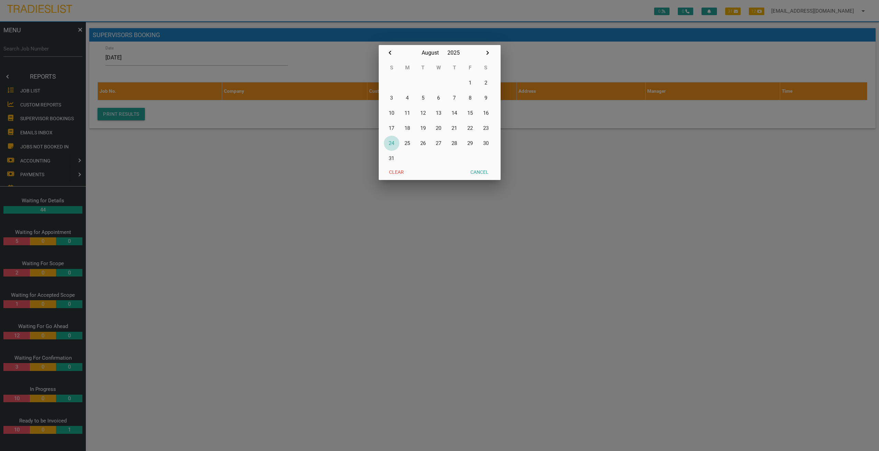
click at [388, 144] on button "24" at bounding box center [392, 143] width 16 height 15
type input "[DATE]"
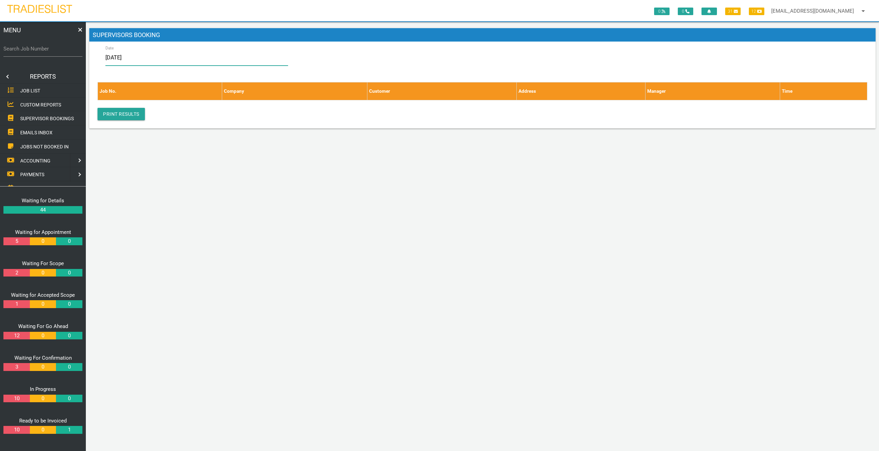
click at [191, 62] on input "[DATE]" at bounding box center [196, 58] width 183 height 16
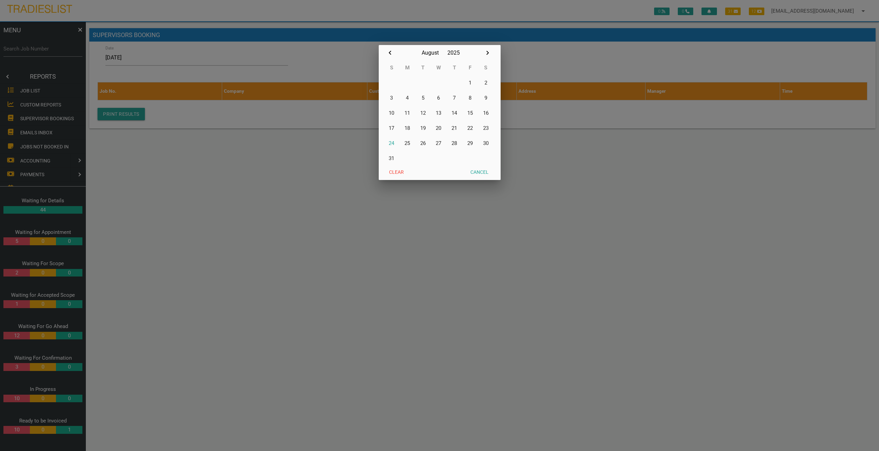
click at [180, 103] on div at bounding box center [439, 168] width 879 height 563
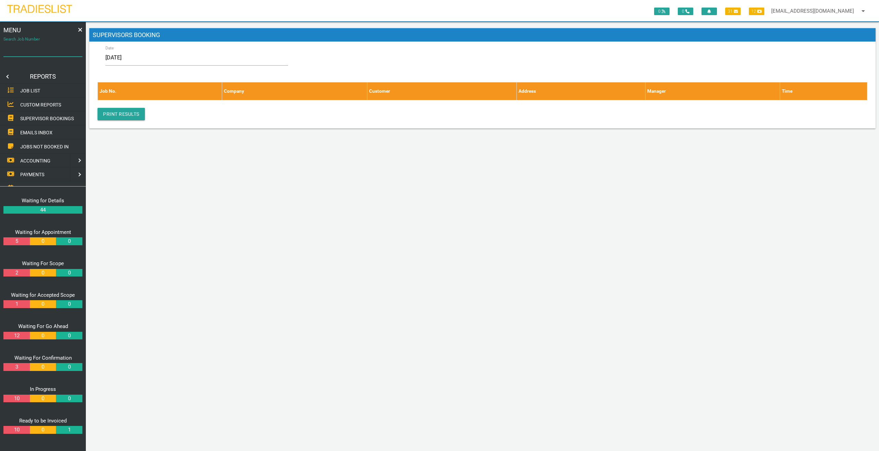
click at [39, 53] on input "Search Job Number" at bounding box center [42, 49] width 79 height 16
type input "101"
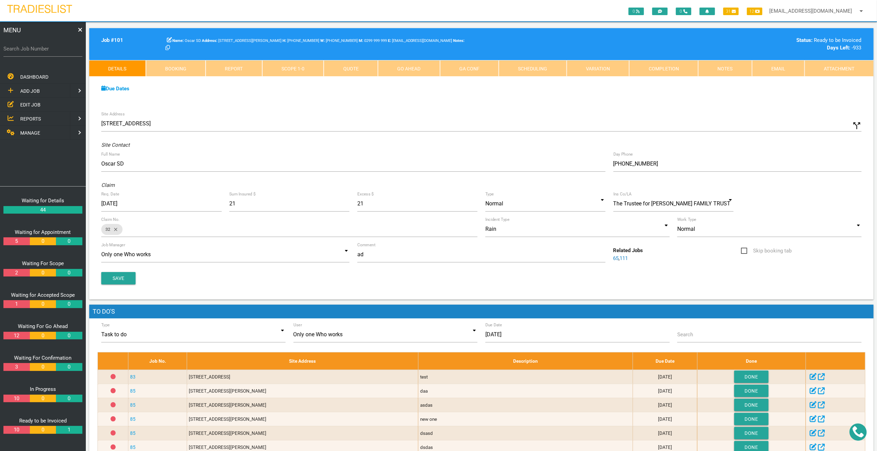
click at [157, 64] on link "Booking" at bounding box center [176, 68] width 60 height 16
select select "7"
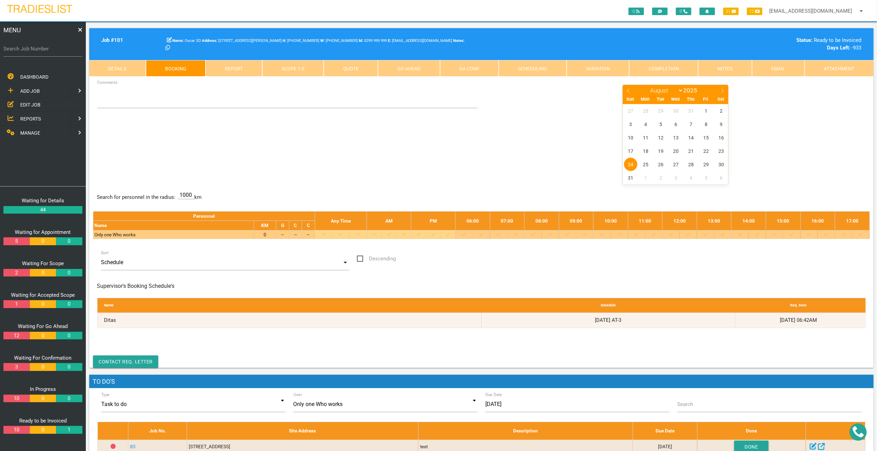
click at [380, 234] on div at bounding box center [374, 234] width 12 height 7
click at [376, 234] on icon at bounding box center [374, 234] width 4 height 4
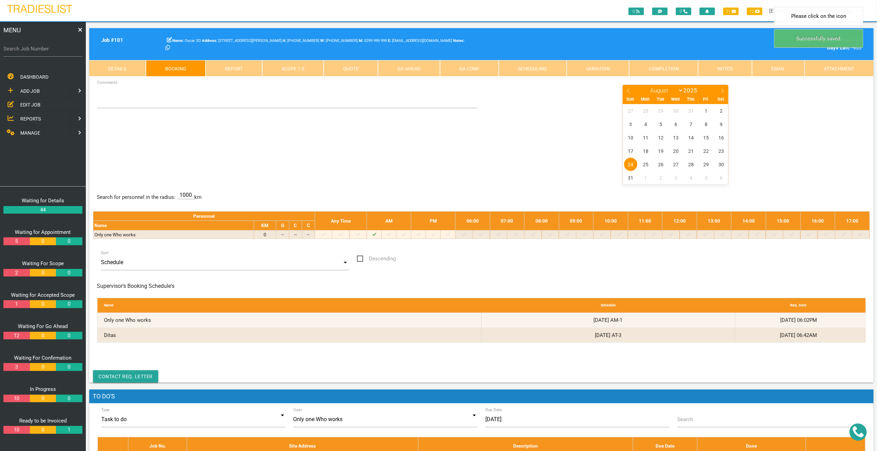
click at [39, 122] on link "REPORTS" at bounding box center [34, 119] width 71 height 14
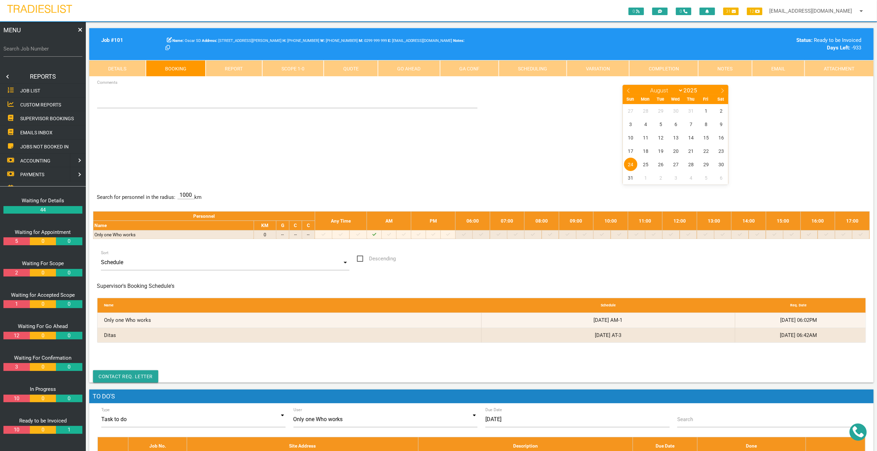
click at [50, 121] on link "SUPERVISOR BOOKINGS" at bounding box center [43, 118] width 89 height 14
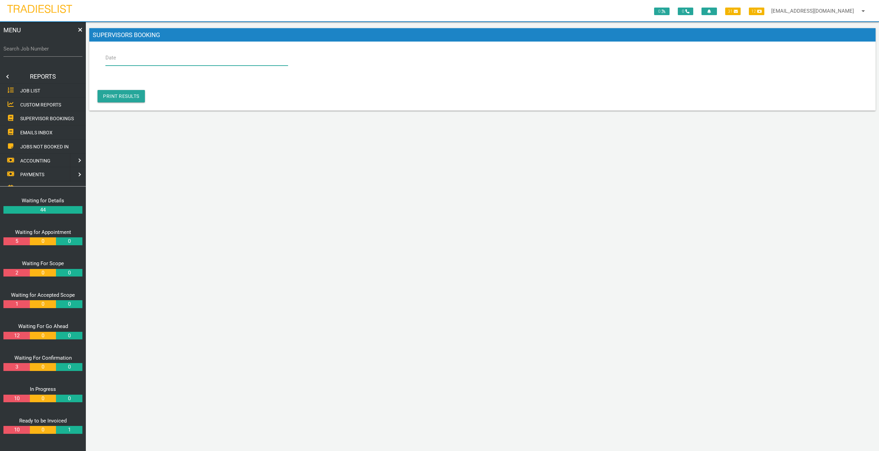
click at [125, 65] on input "Date" at bounding box center [196, 58] width 183 height 16
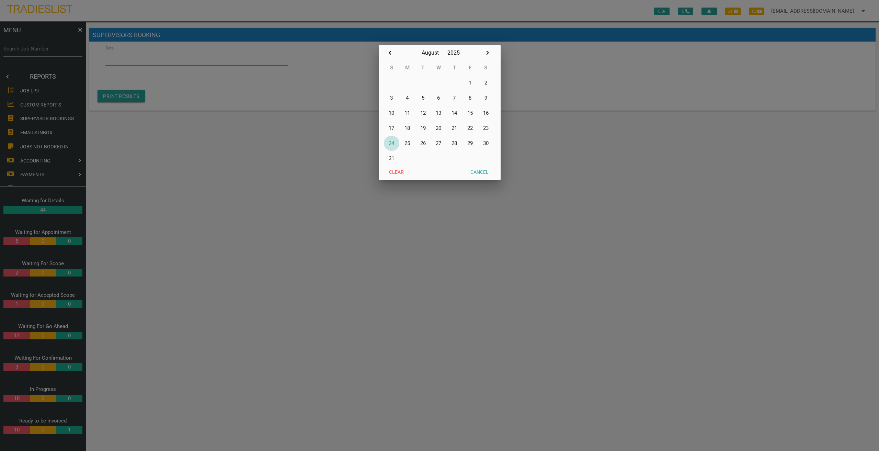
click at [394, 141] on button "24" at bounding box center [392, 143] width 16 height 15
type input "[DATE]"
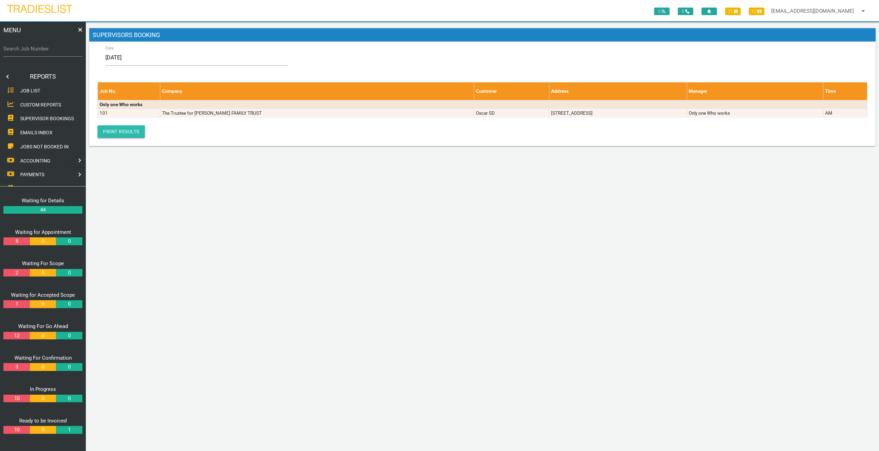
click at [131, 133] on link "Print Results" at bounding box center [121, 131] width 47 height 12
click at [8, 76] on link at bounding box center [7, 77] width 14 height 14
click at [54, 130] on link "MANAGE" at bounding box center [34, 133] width 71 height 14
click at [4, 76] on link at bounding box center [7, 77] width 14 height 14
click at [27, 50] on label "Search Job Number" at bounding box center [42, 49] width 79 height 8
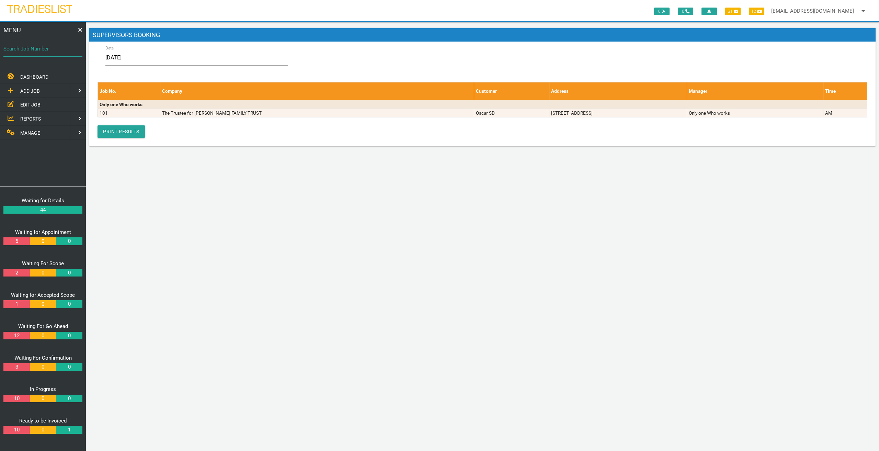
click at [27, 50] on input "Search Job Number" at bounding box center [42, 49] width 79 height 16
type input "101"
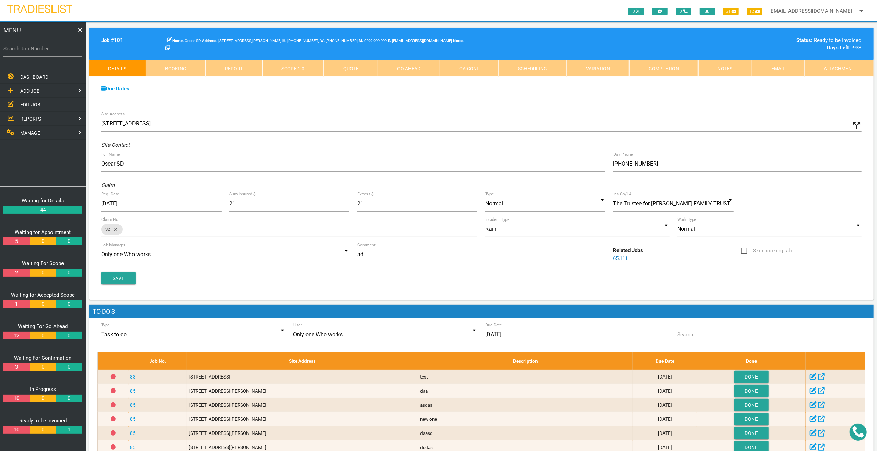
click at [560, 69] on link "Scheduling" at bounding box center [533, 68] width 68 height 16
select select "7"
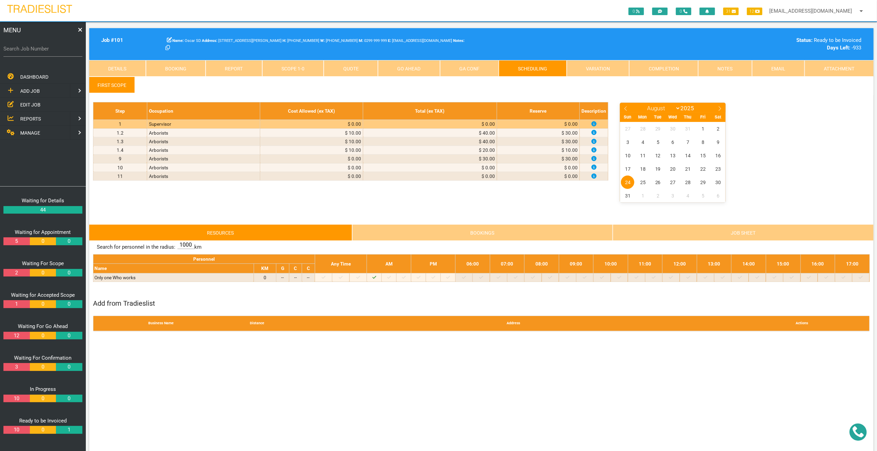
drag, startPoint x: 877, startPoint y: 107, endPoint x: 875, endPoint y: 145, distance: 38.2
click at [484, 232] on link "Bookings" at bounding box center [482, 232] width 261 height 16
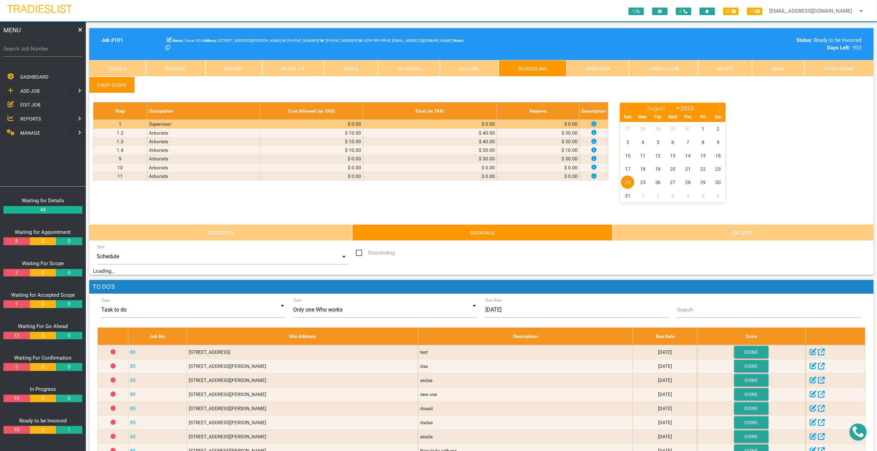
click at [656, 225] on link "Job Sheet" at bounding box center [743, 232] width 261 height 16
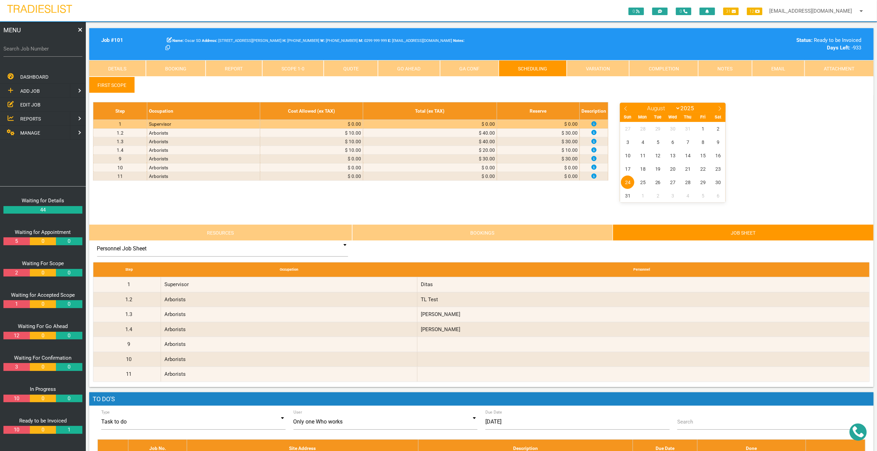
click at [424, 230] on link "Bookings" at bounding box center [482, 232] width 261 height 16
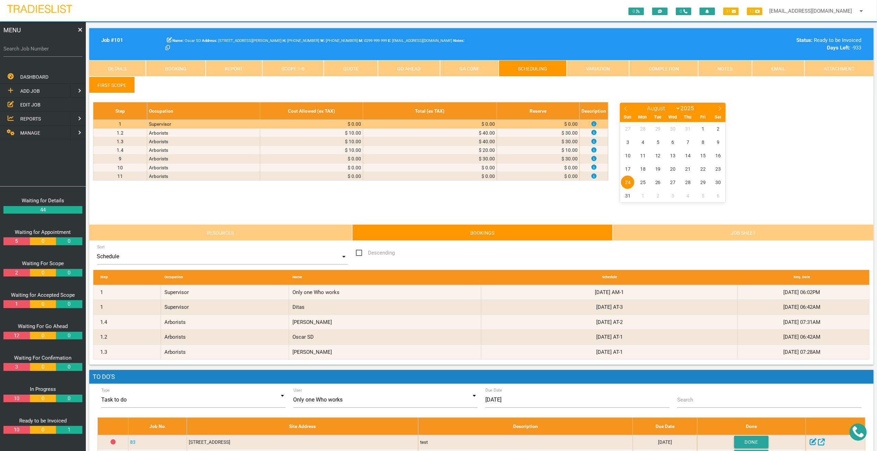
click at [288, 230] on link "Resources" at bounding box center [220, 232] width 263 height 16
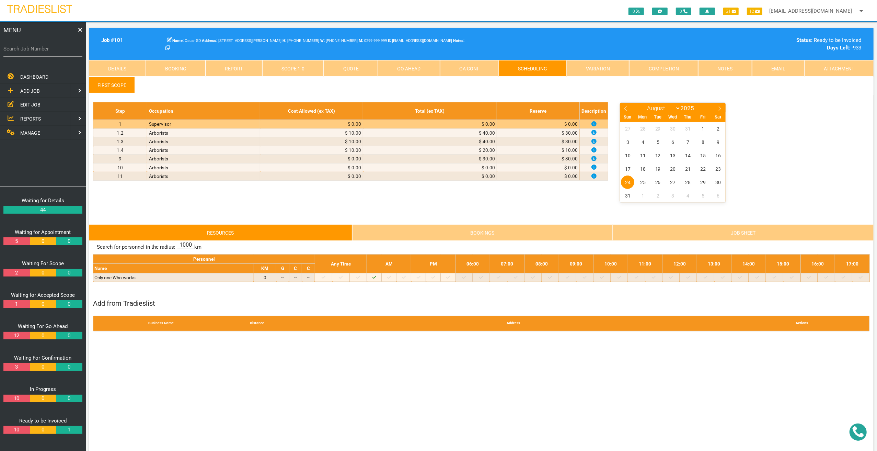
click at [654, 231] on link "Job Sheet" at bounding box center [743, 232] width 261 height 16
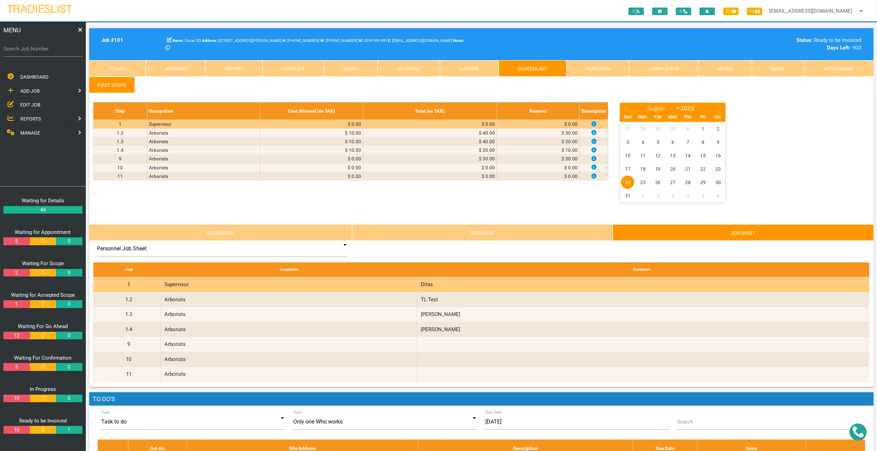
click at [452, 288] on div "Ditas" at bounding box center [641, 284] width 449 height 15
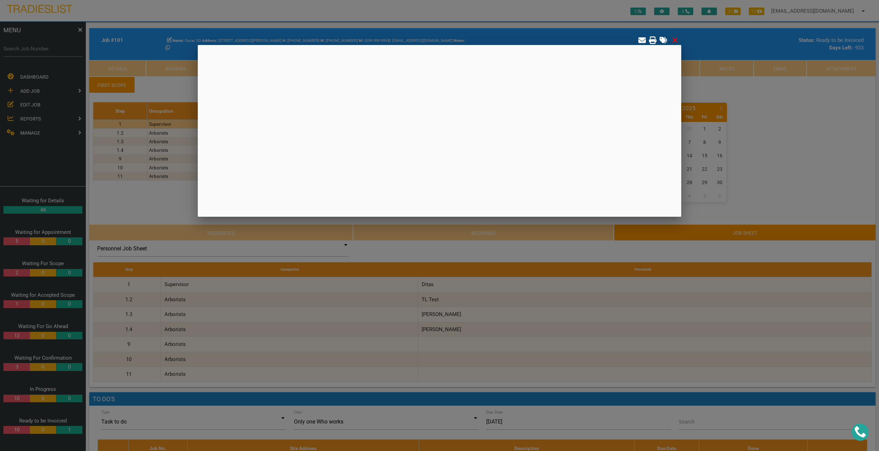
click at [675, 40] on icon at bounding box center [675, 40] width 5 height 5
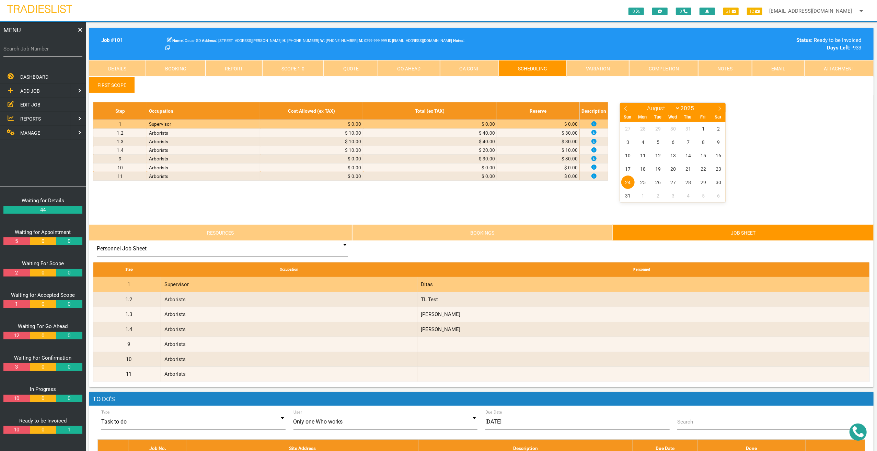
click at [359, 283] on div "Supervisor" at bounding box center [289, 284] width 256 height 15
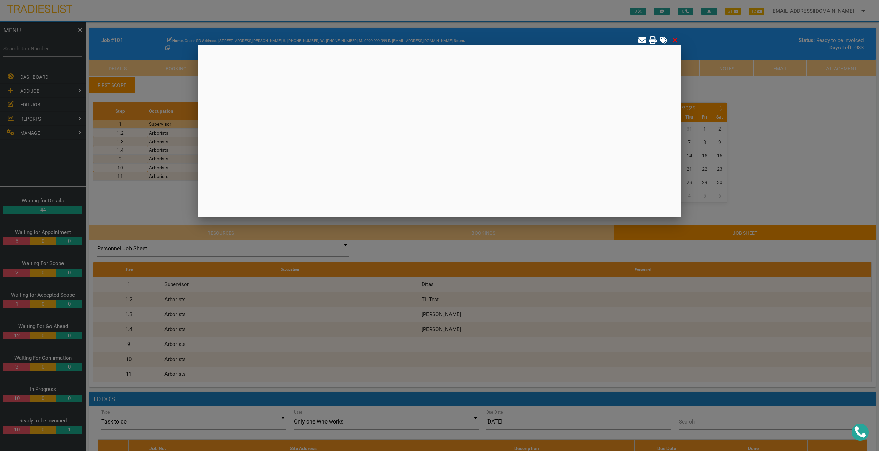
click at [675, 41] on icon at bounding box center [675, 40] width 5 height 5
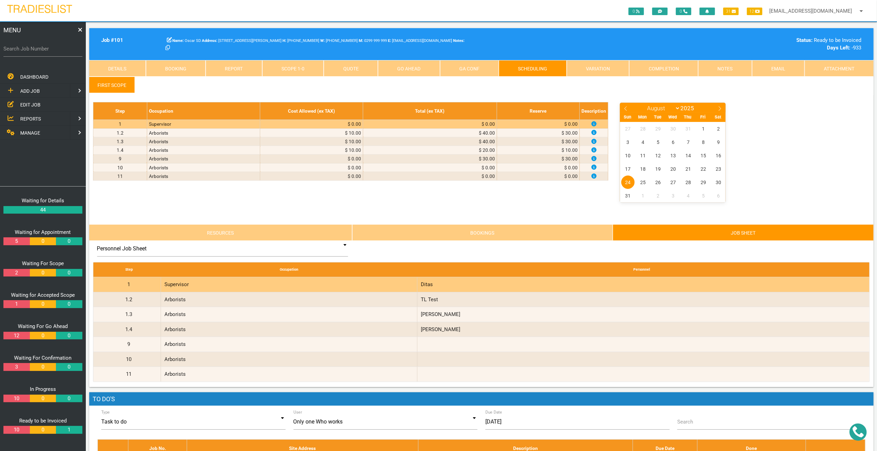
click at [336, 279] on div "Supervisor" at bounding box center [289, 284] width 256 height 15
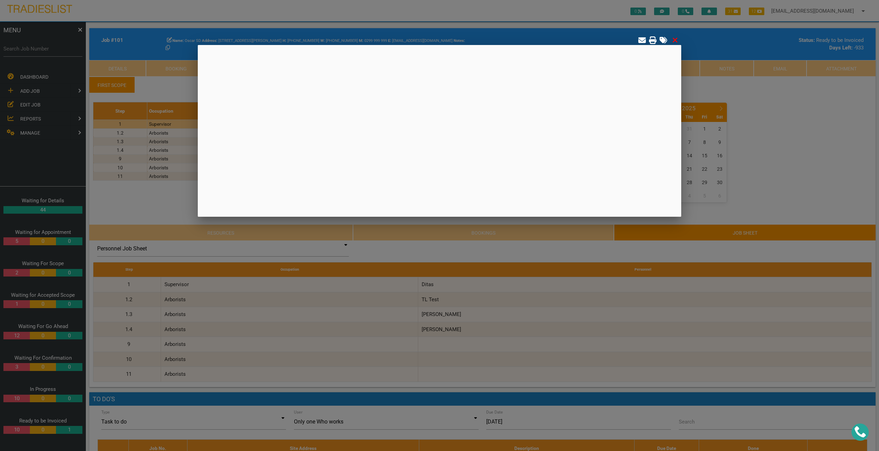
click at [251, 119] on div at bounding box center [439, 131] width 483 height 172
click at [675, 42] on icon at bounding box center [675, 40] width 6 height 8
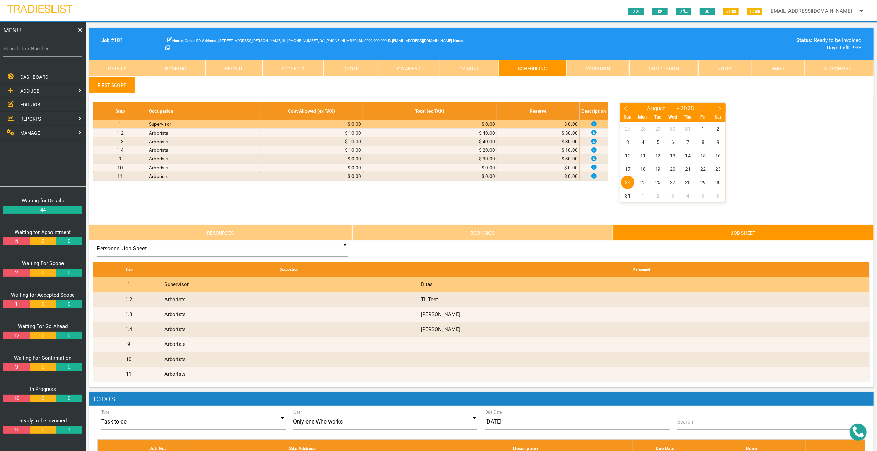
click at [298, 284] on div "Supervisor" at bounding box center [289, 284] width 256 height 15
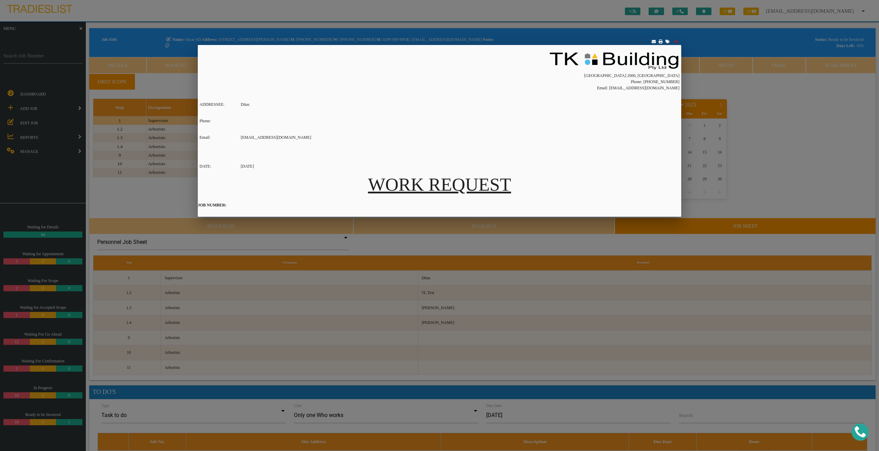
click at [676, 41] on icon at bounding box center [676, 41] width 3 height 4
